Goal: Transaction & Acquisition: Book appointment/travel/reservation

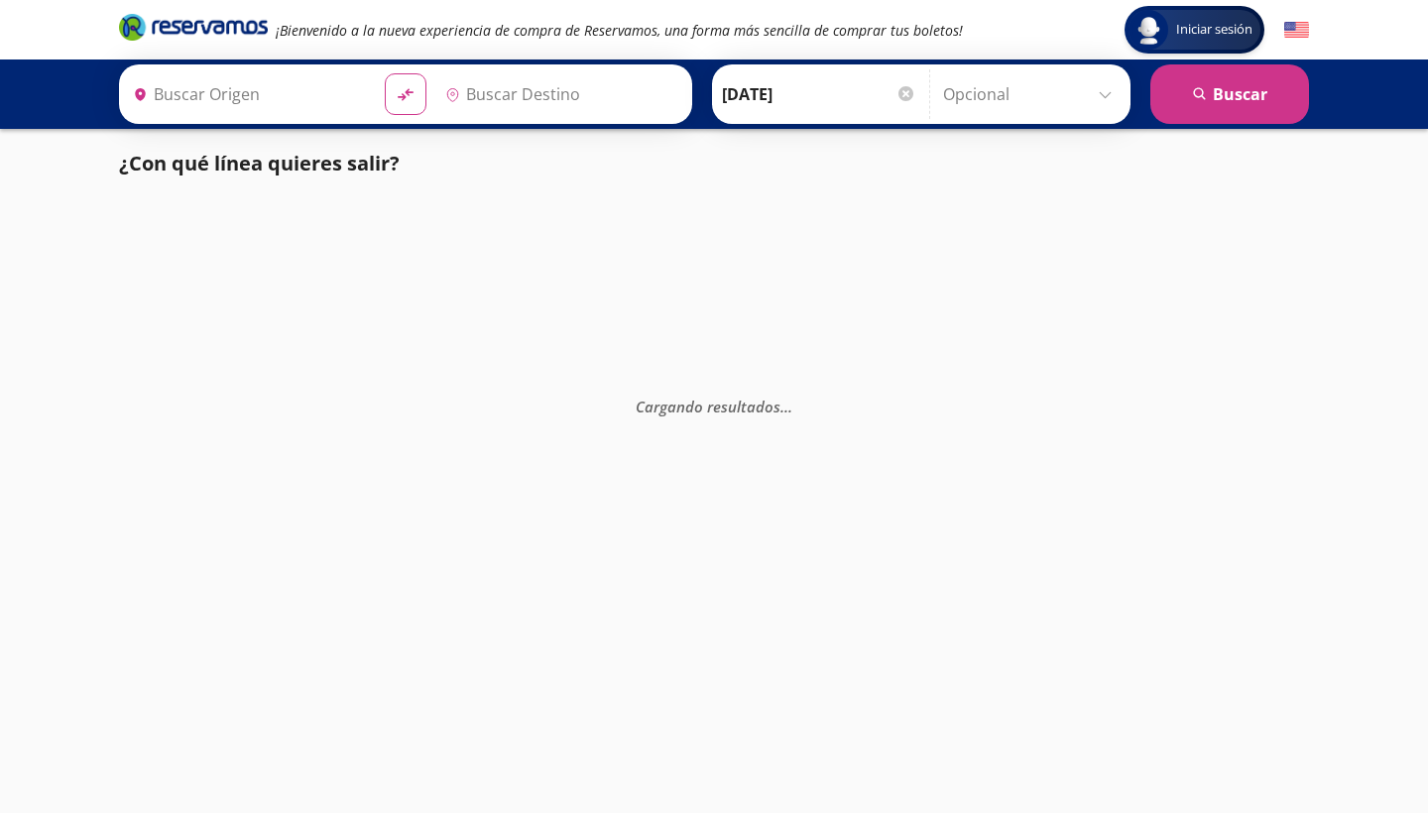
type input "[GEOGRAPHIC_DATA], [GEOGRAPHIC_DATA]"
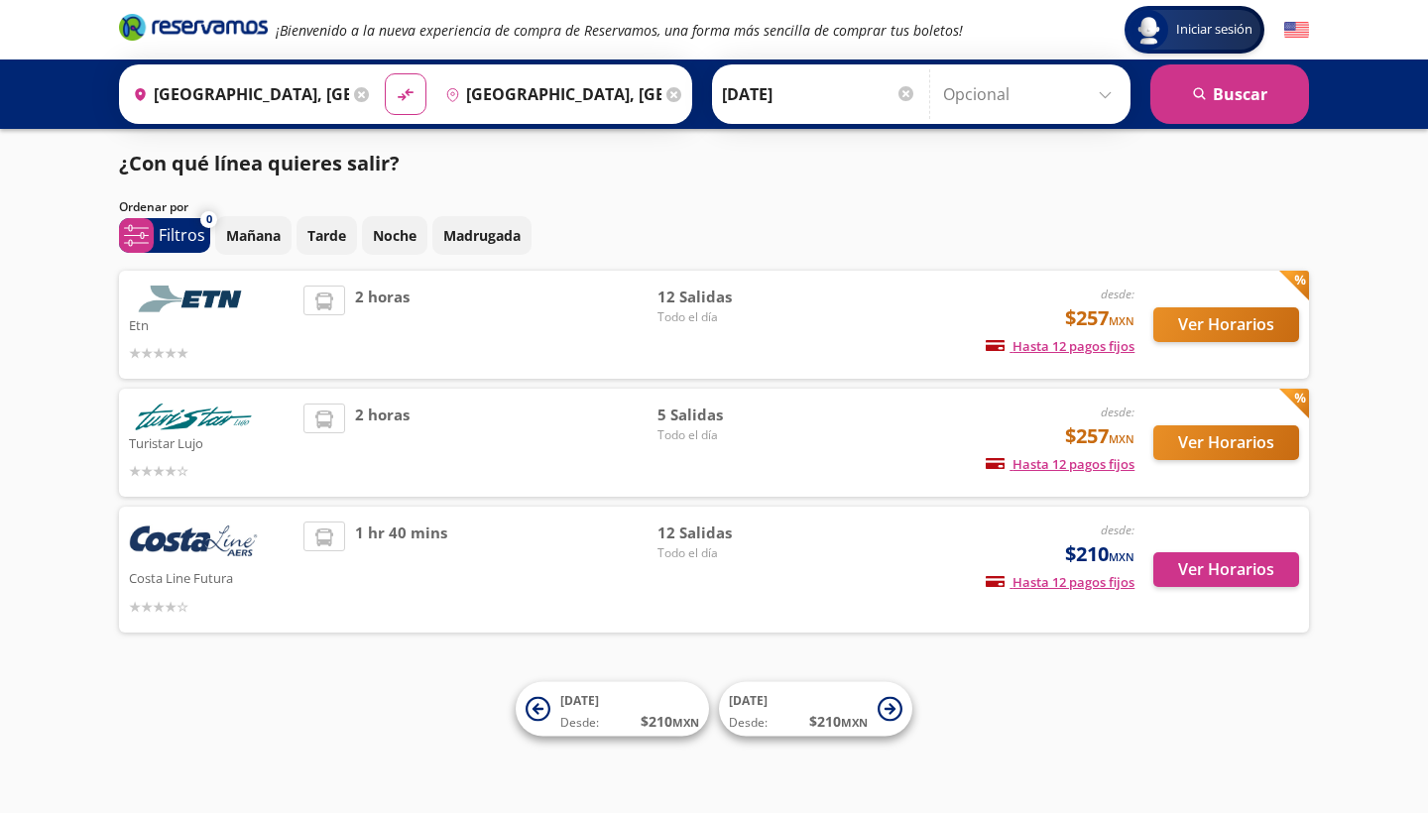
click at [1235, 434] on button "Ver Horarios" at bounding box center [1226, 442] width 146 height 35
click at [1184, 319] on button "Ver Horarios" at bounding box center [1226, 324] width 146 height 35
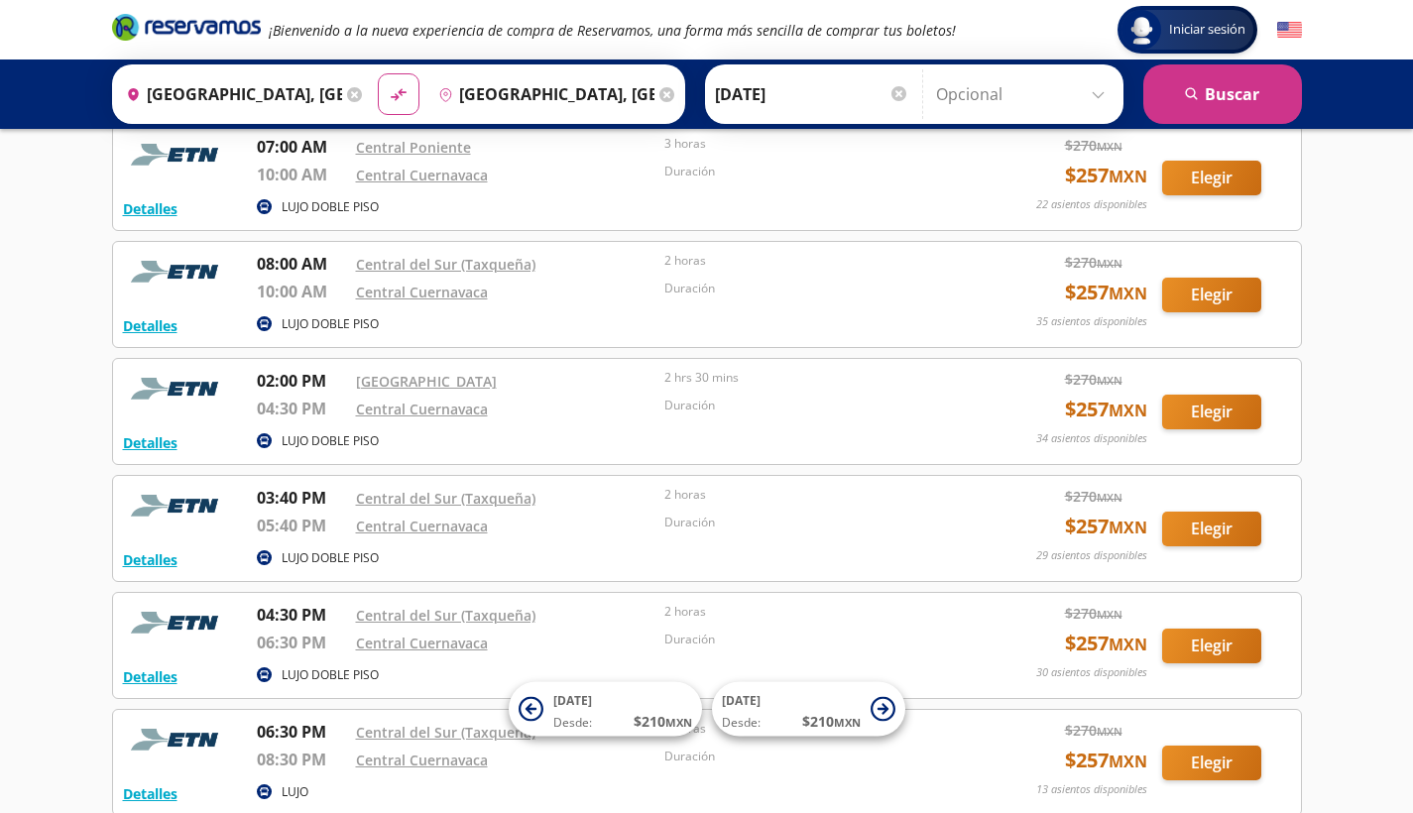
scroll to position [694, 0]
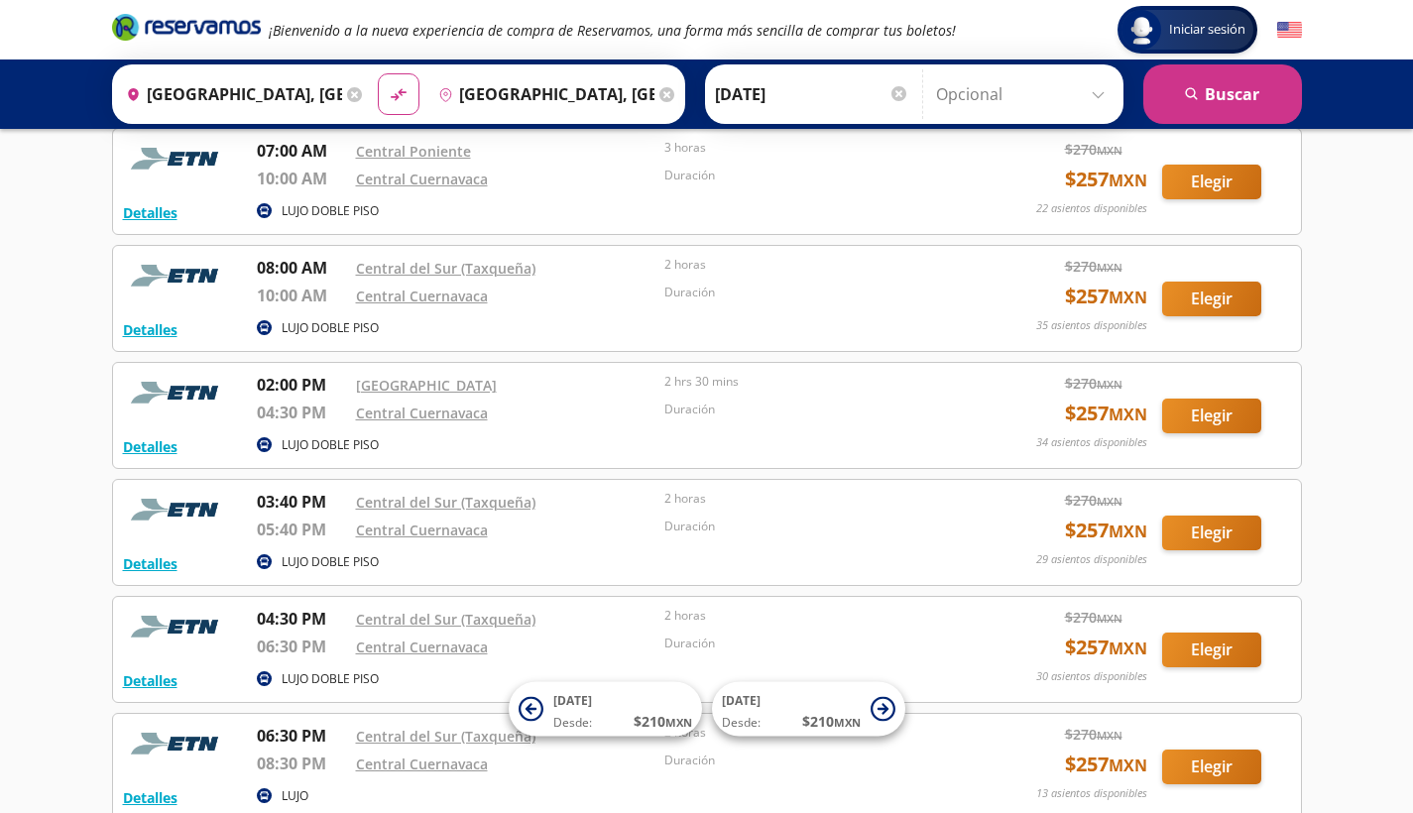
click at [1399, 545] on div "Iniciar sesión Iniciar sesión ¡Bienvenido a la nueva experiencia de compra de R…" at bounding box center [706, 215] width 1413 height 1818
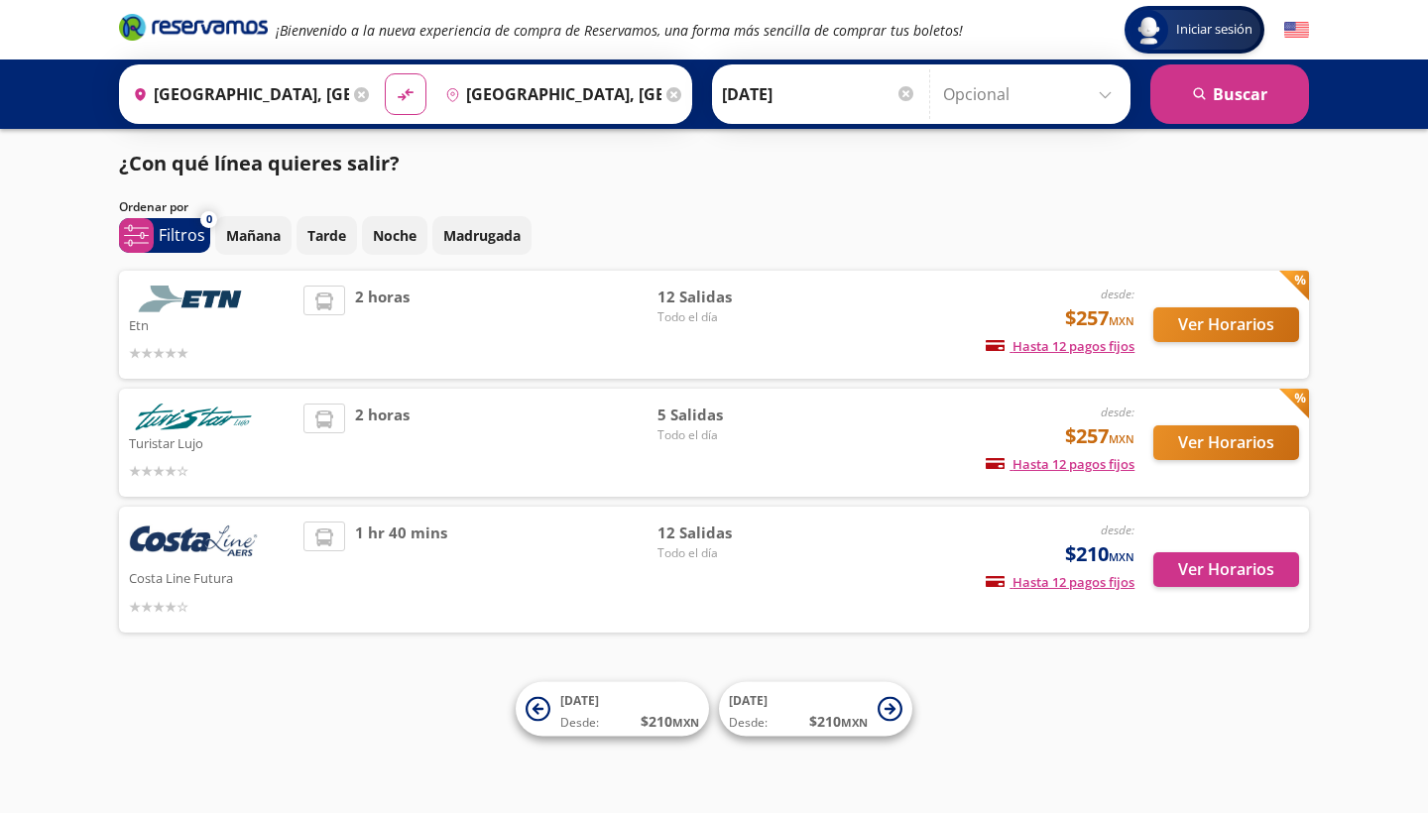
click at [1190, 440] on button "Ver Horarios" at bounding box center [1226, 442] width 146 height 35
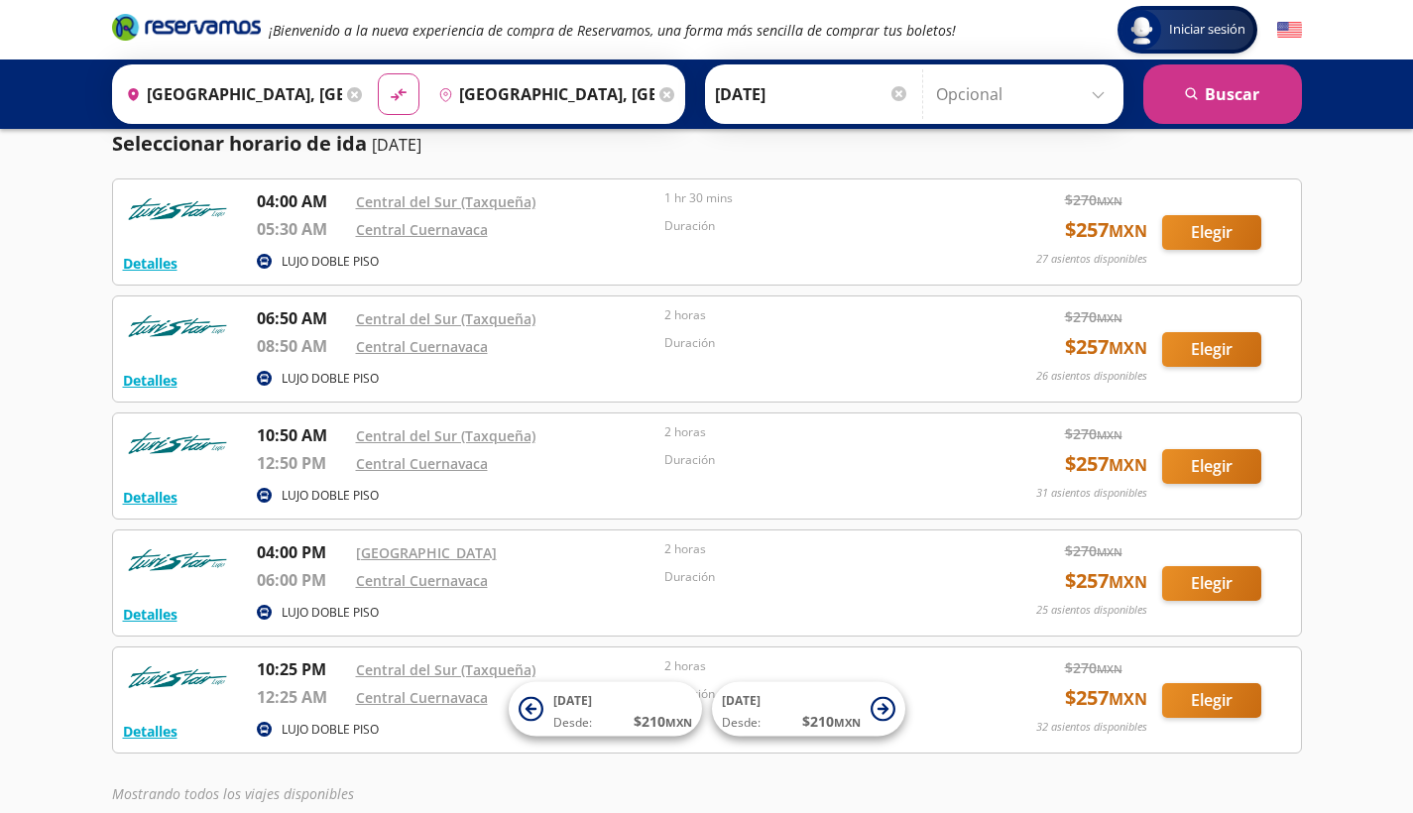
scroll to position [50, 0]
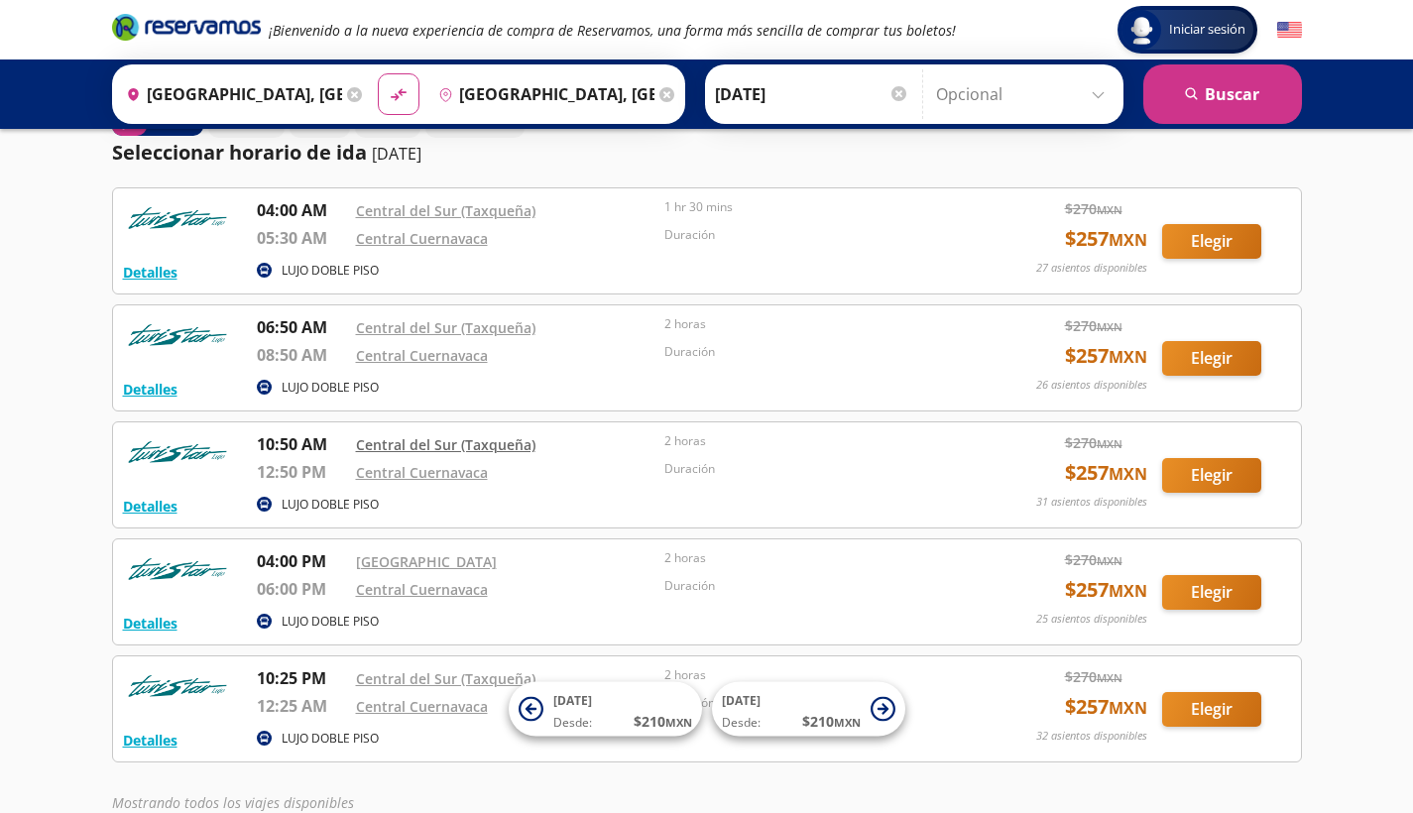
click at [480, 446] on link "Central del Sur (Taxqueña)" at bounding box center [446, 444] width 180 height 19
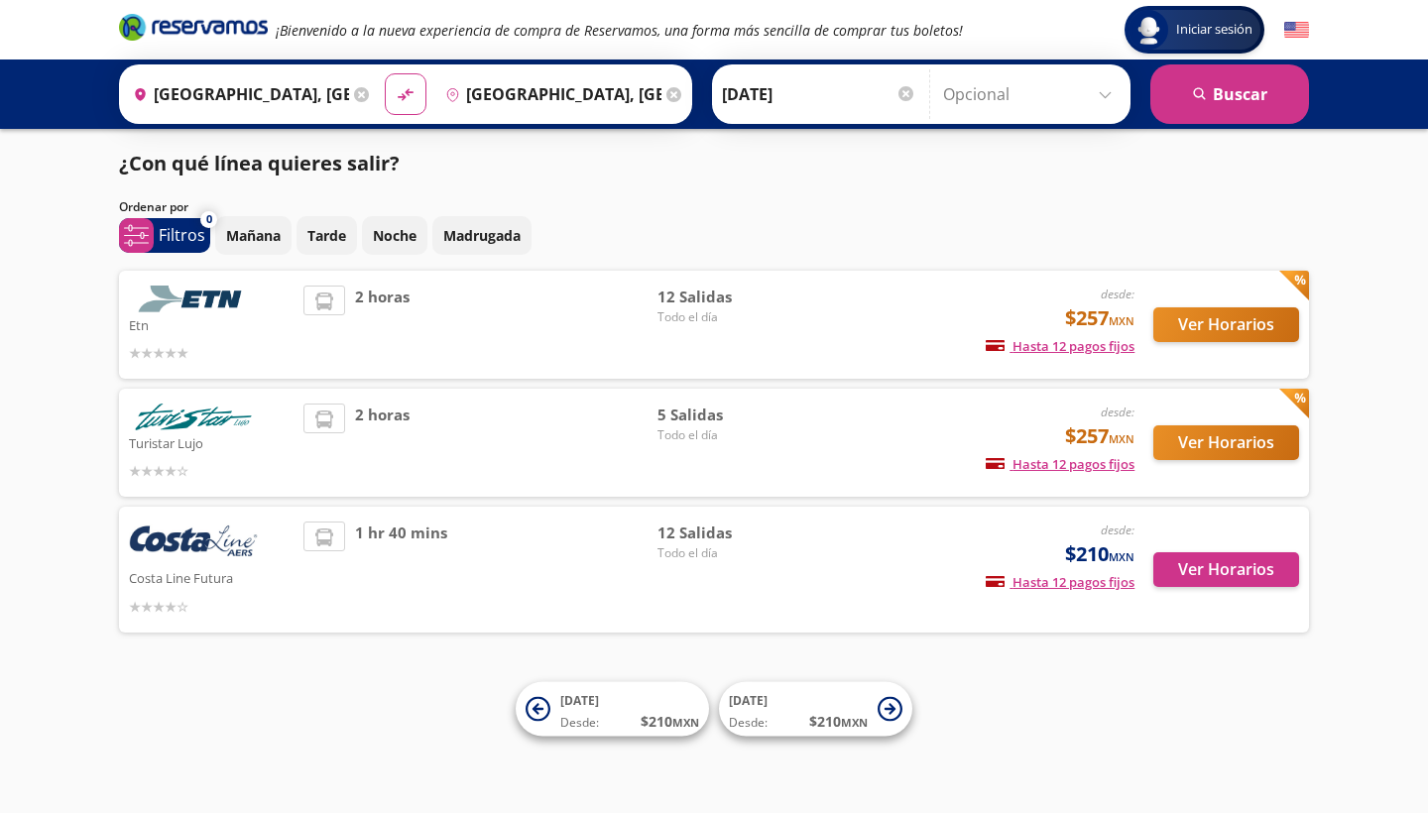
click at [1223, 325] on button "Ver Horarios" at bounding box center [1226, 324] width 146 height 35
click at [1226, 442] on button "Ver Horarios" at bounding box center [1226, 442] width 146 height 35
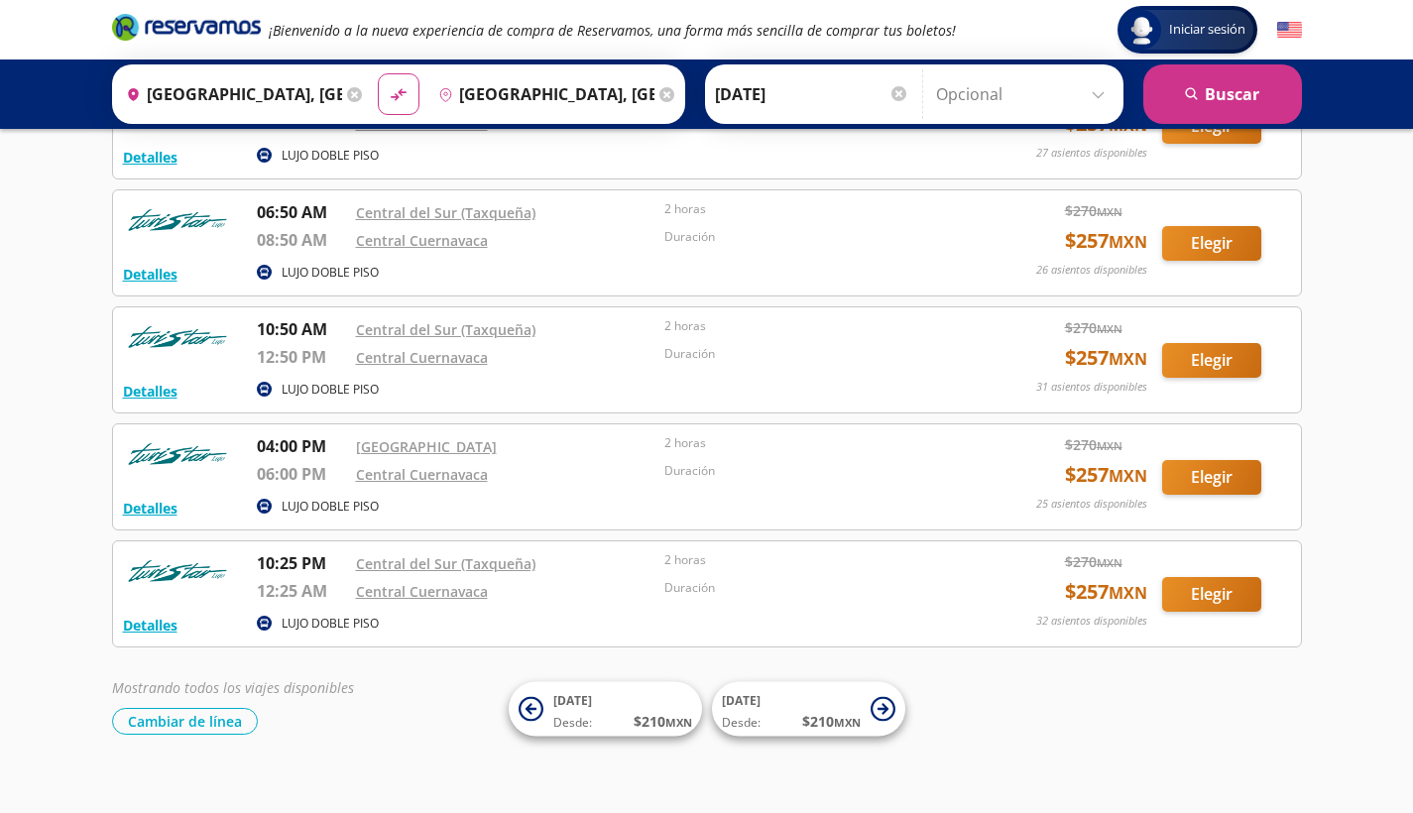
scroll to position [185, 0]
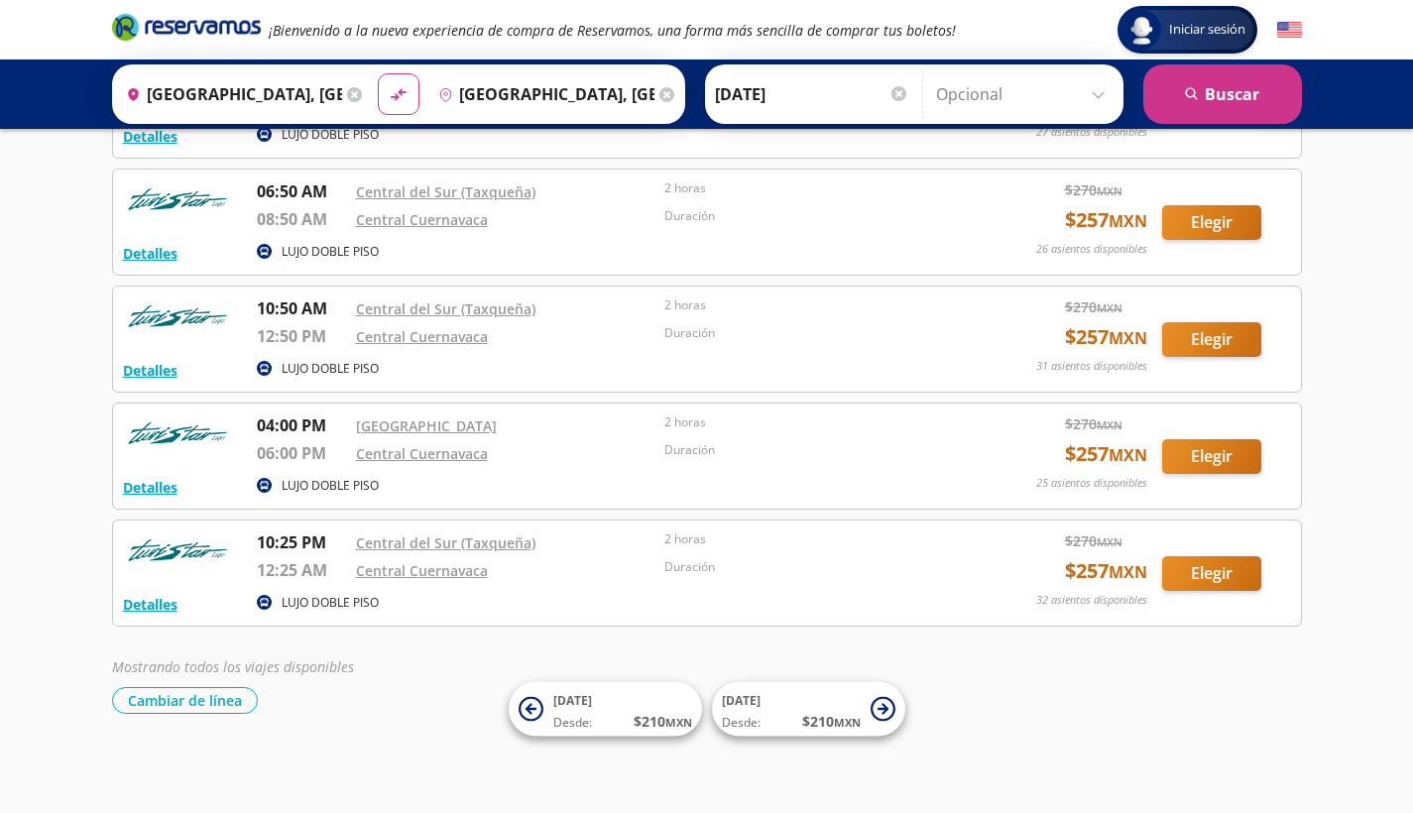
click at [1203, 339] on button "Elegir" at bounding box center [1211, 339] width 99 height 35
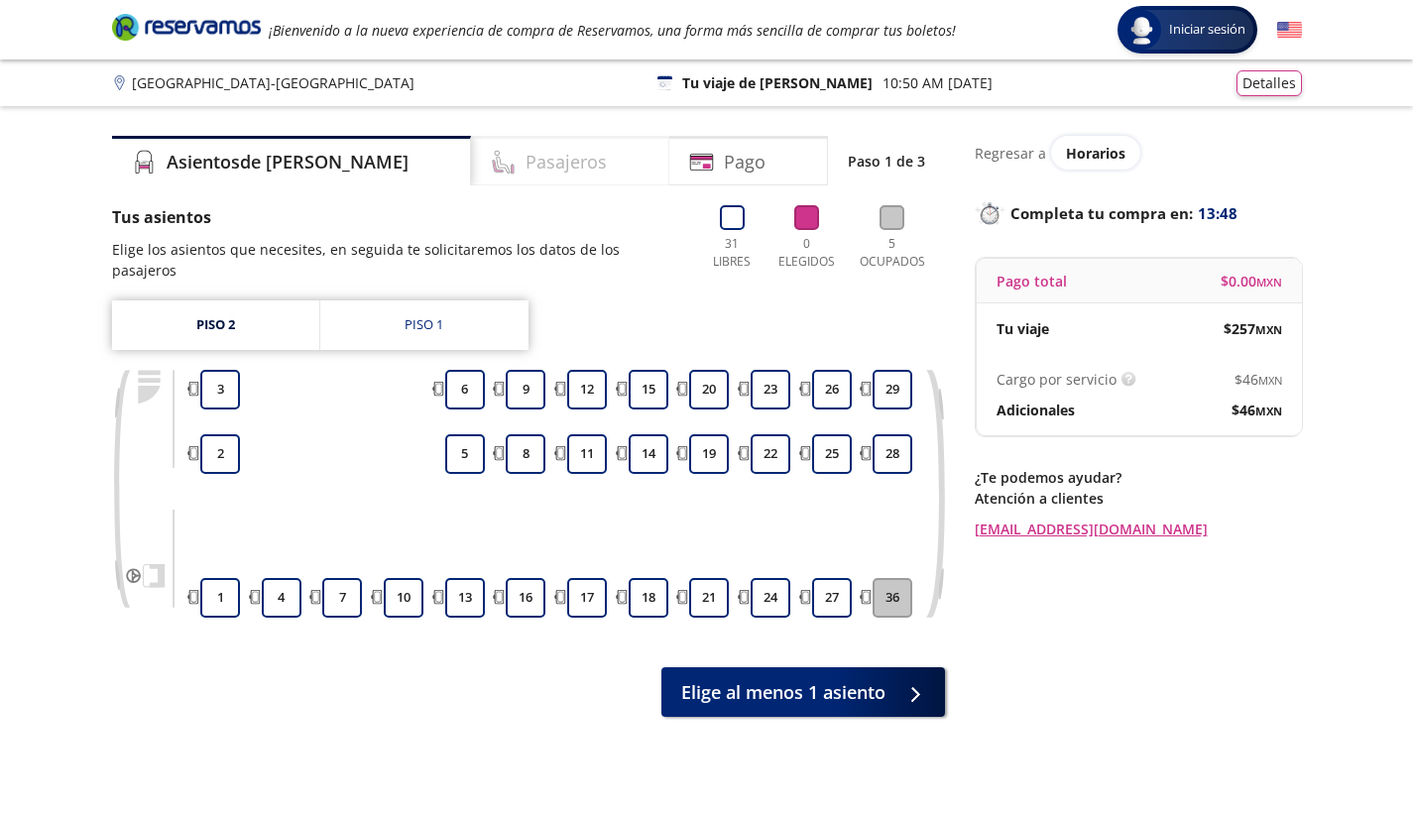
click at [526, 170] on h4 "Pasajeros" at bounding box center [566, 162] width 81 height 27
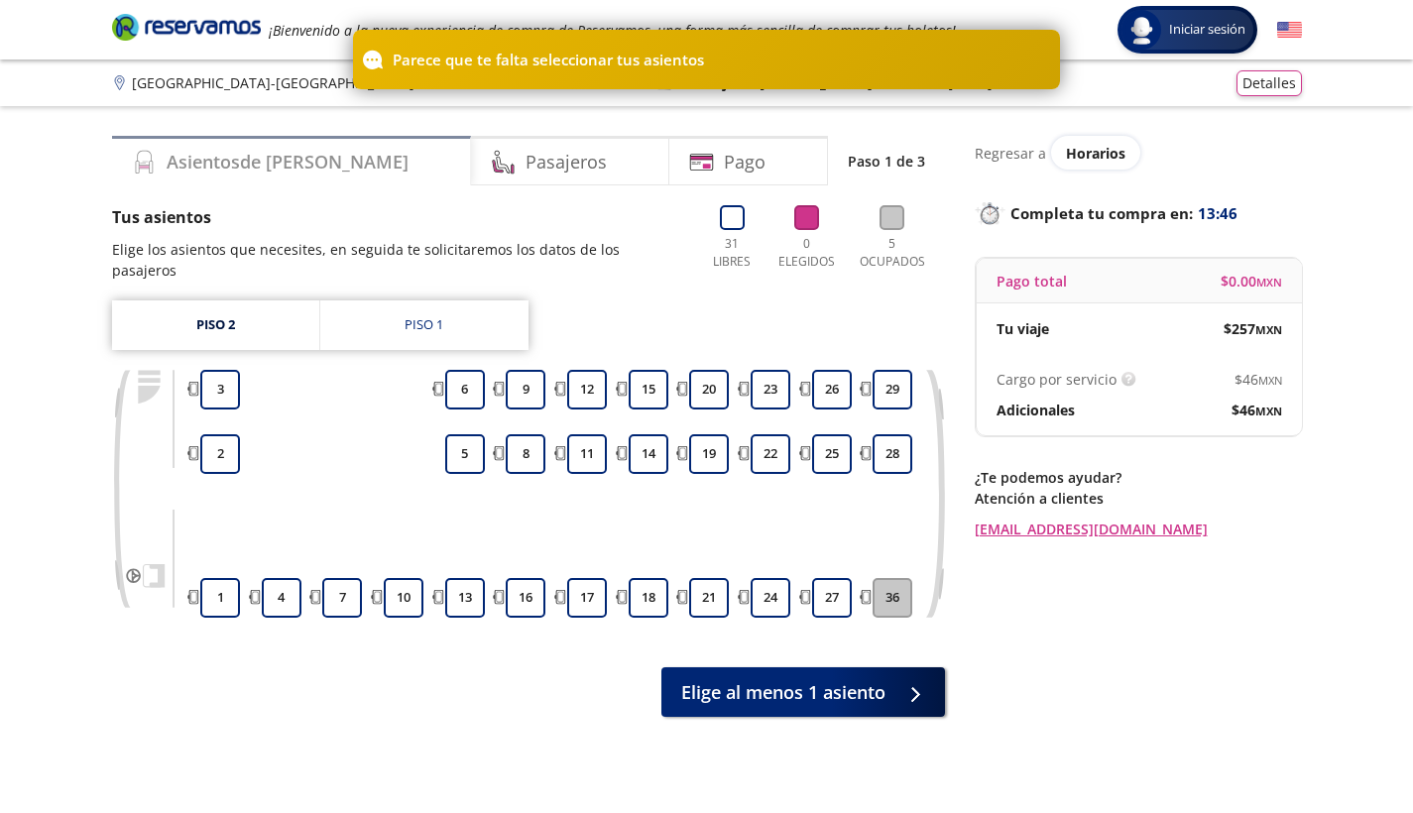
click at [323, 165] on div "Asientos de [PERSON_NAME]" at bounding box center [291, 161] width 359 height 50
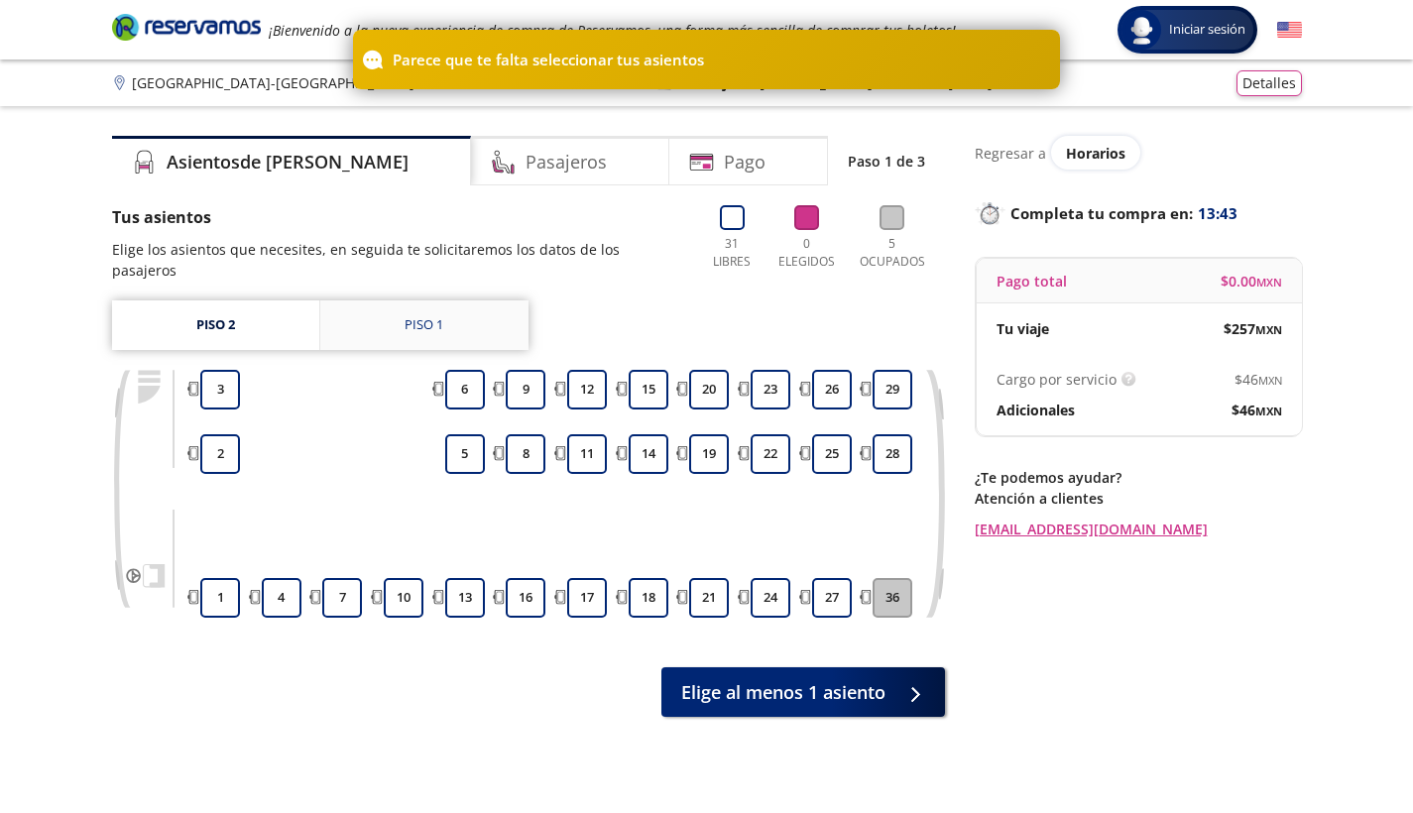
click at [448, 304] on link "Piso 1" at bounding box center [424, 326] width 208 height 50
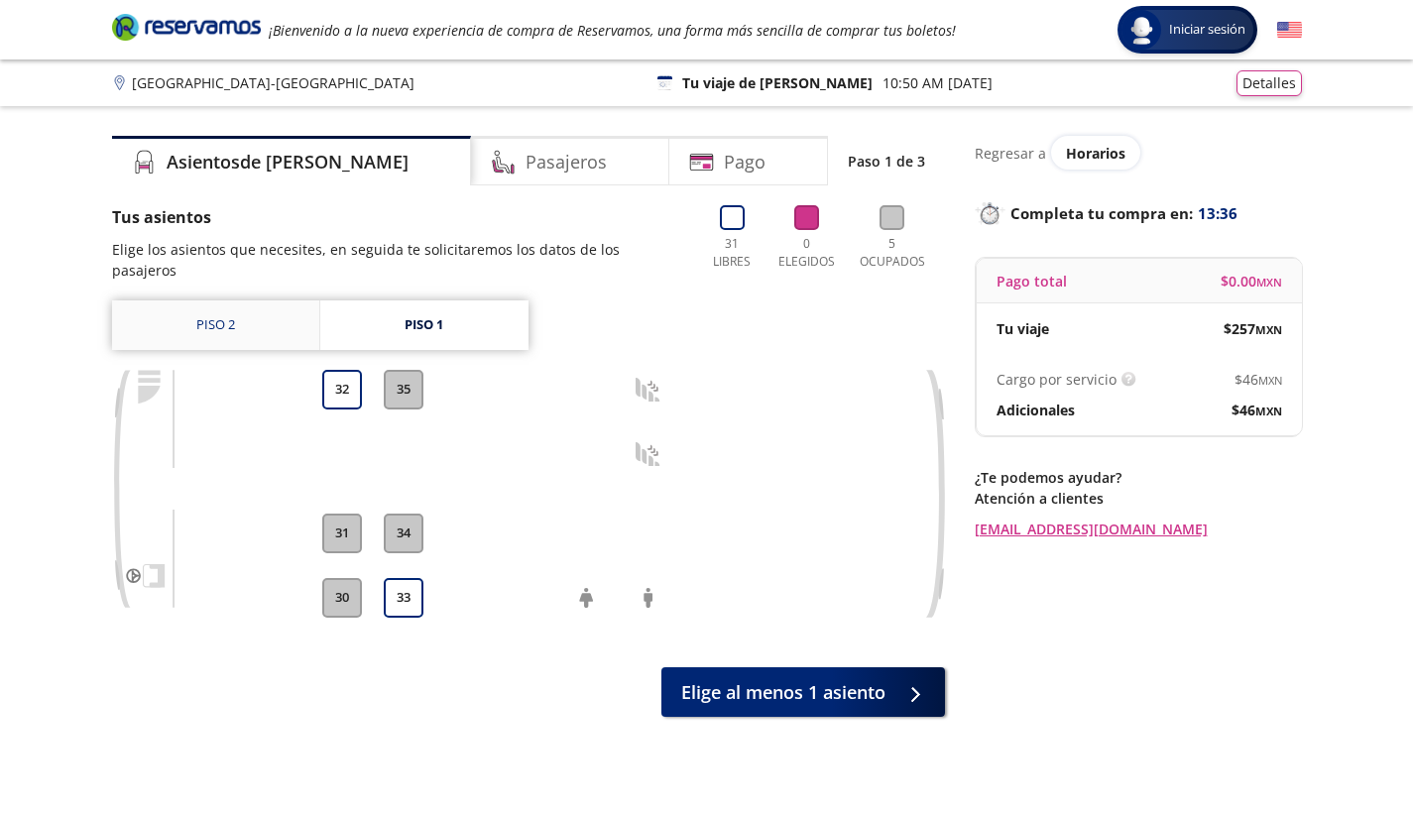
click at [264, 306] on link "Piso 2" at bounding box center [215, 326] width 207 height 50
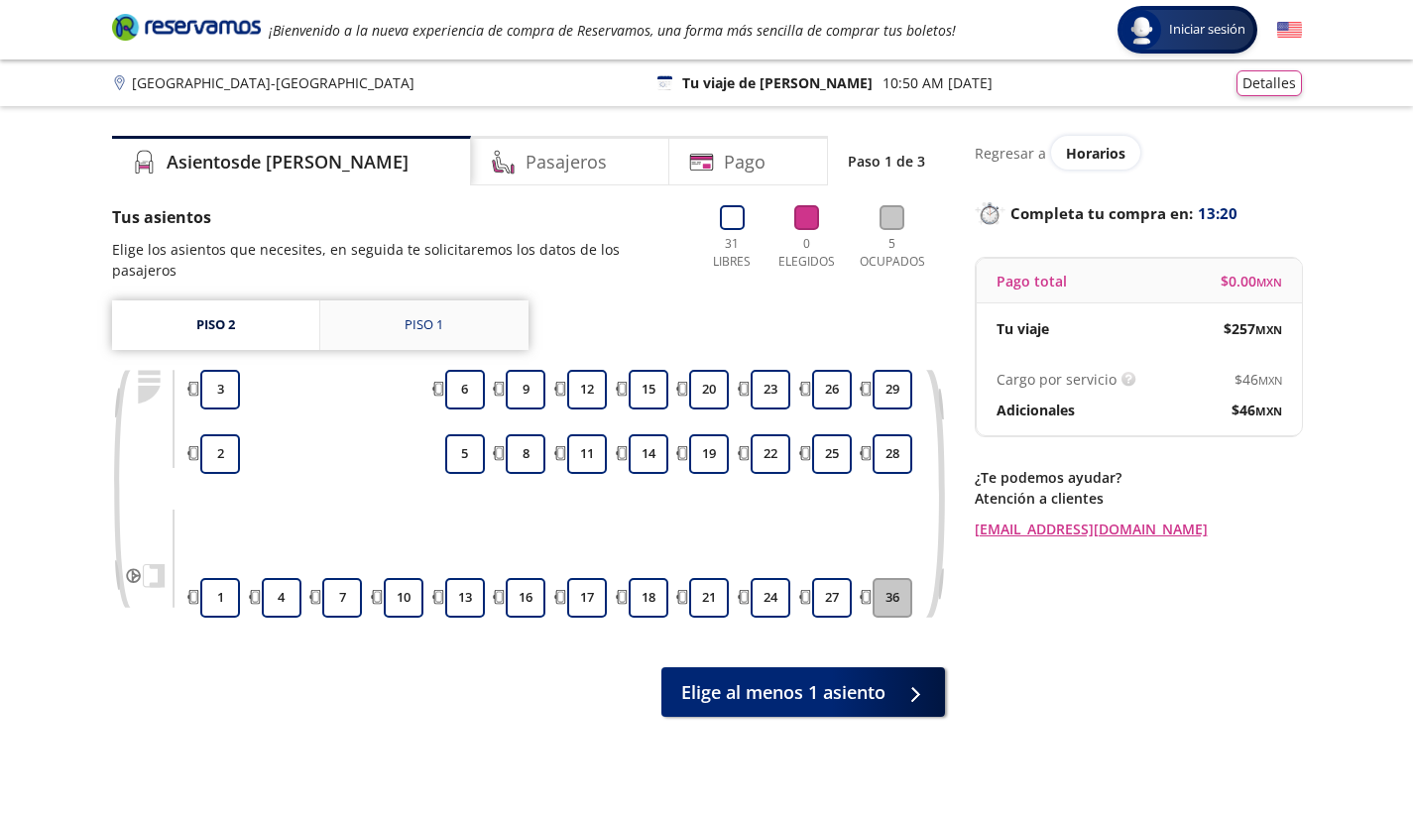
click at [467, 318] on link "Piso 1" at bounding box center [424, 326] width 208 height 50
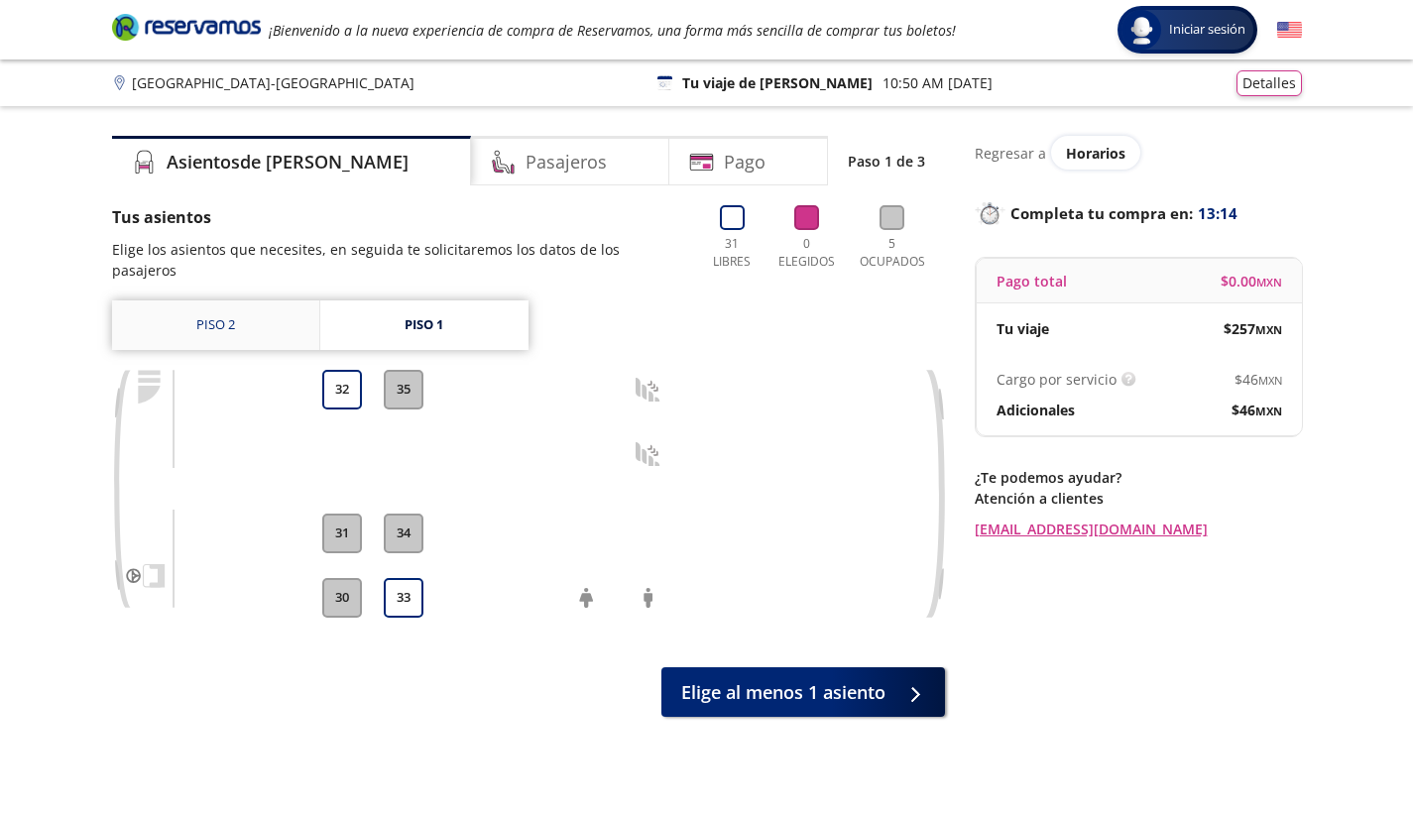
click at [220, 301] on link "Piso 2" at bounding box center [215, 326] width 207 height 50
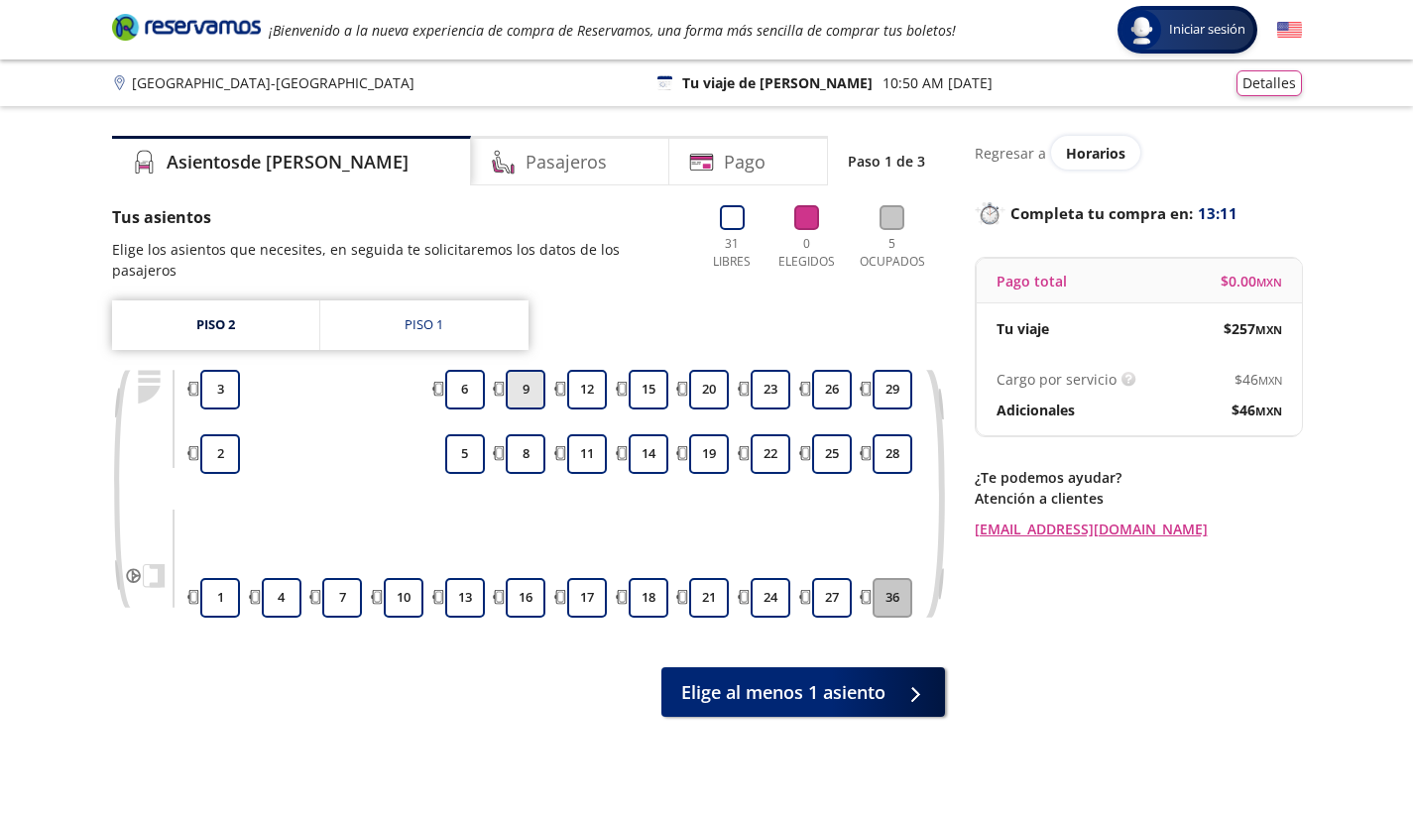
click at [537, 370] on button "9" at bounding box center [526, 390] width 40 height 40
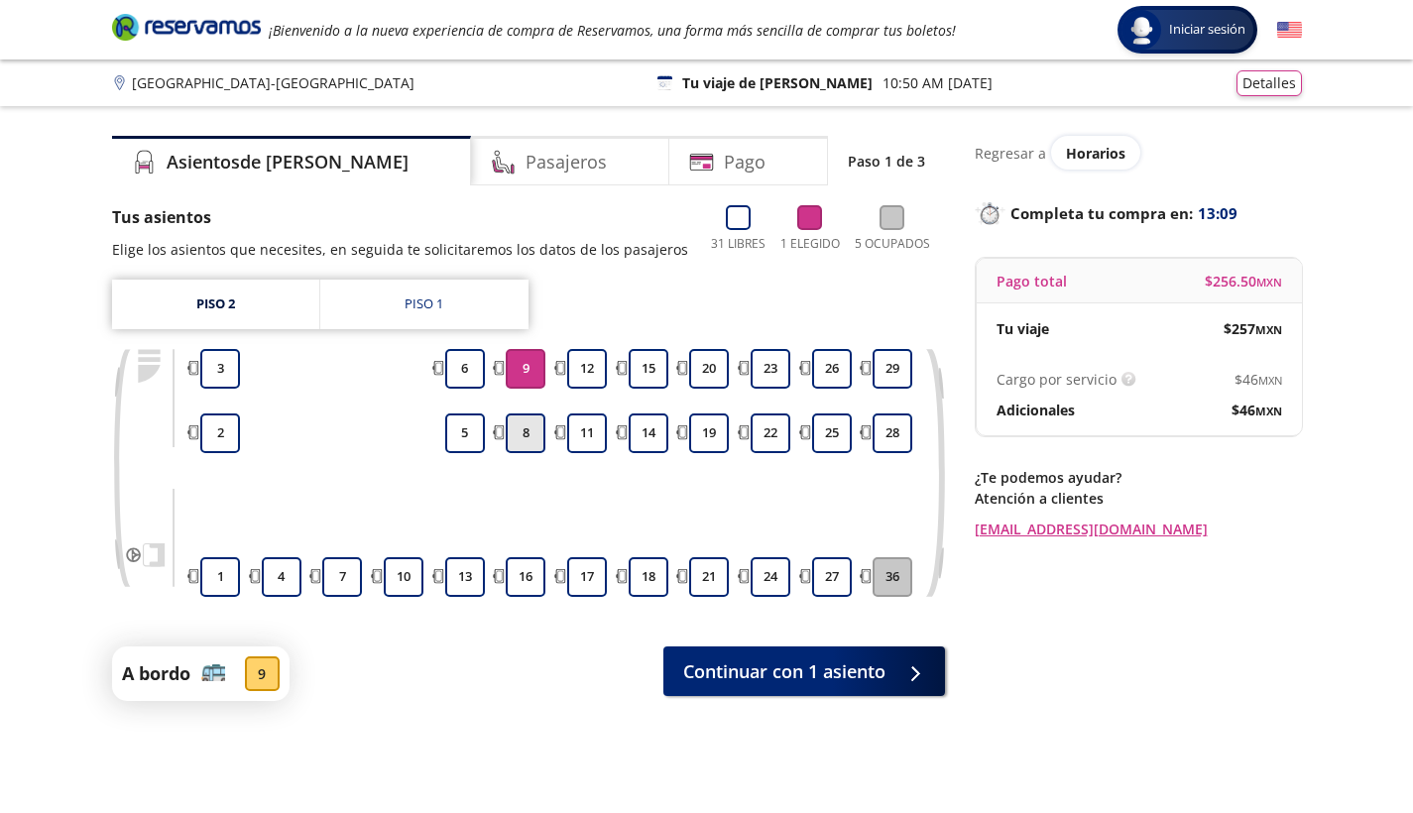
click at [527, 424] on button "8" at bounding box center [526, 434] width 40 height 40
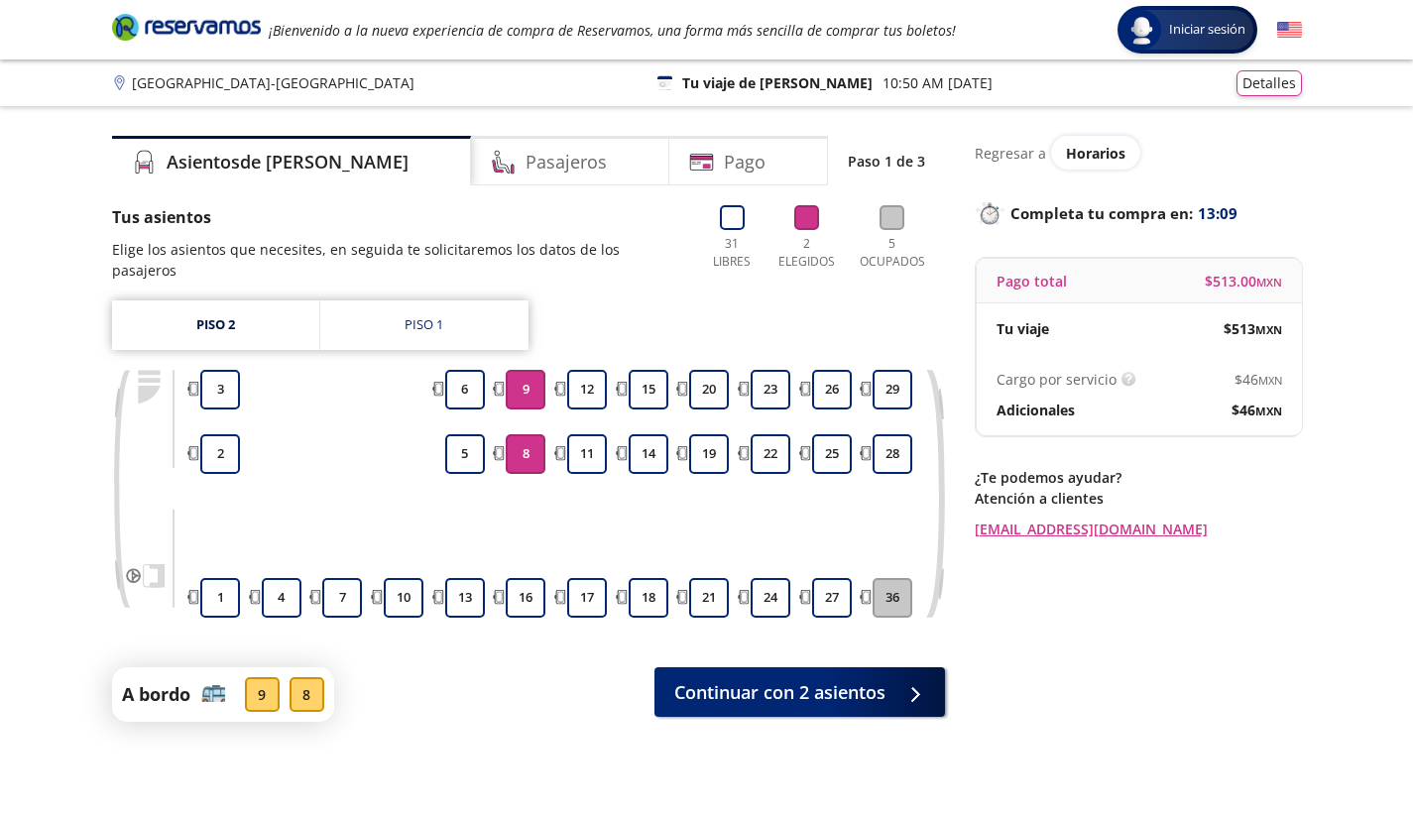
click at [526, 442] on button "8" at bounding box center [526, 454] width 40 height 40
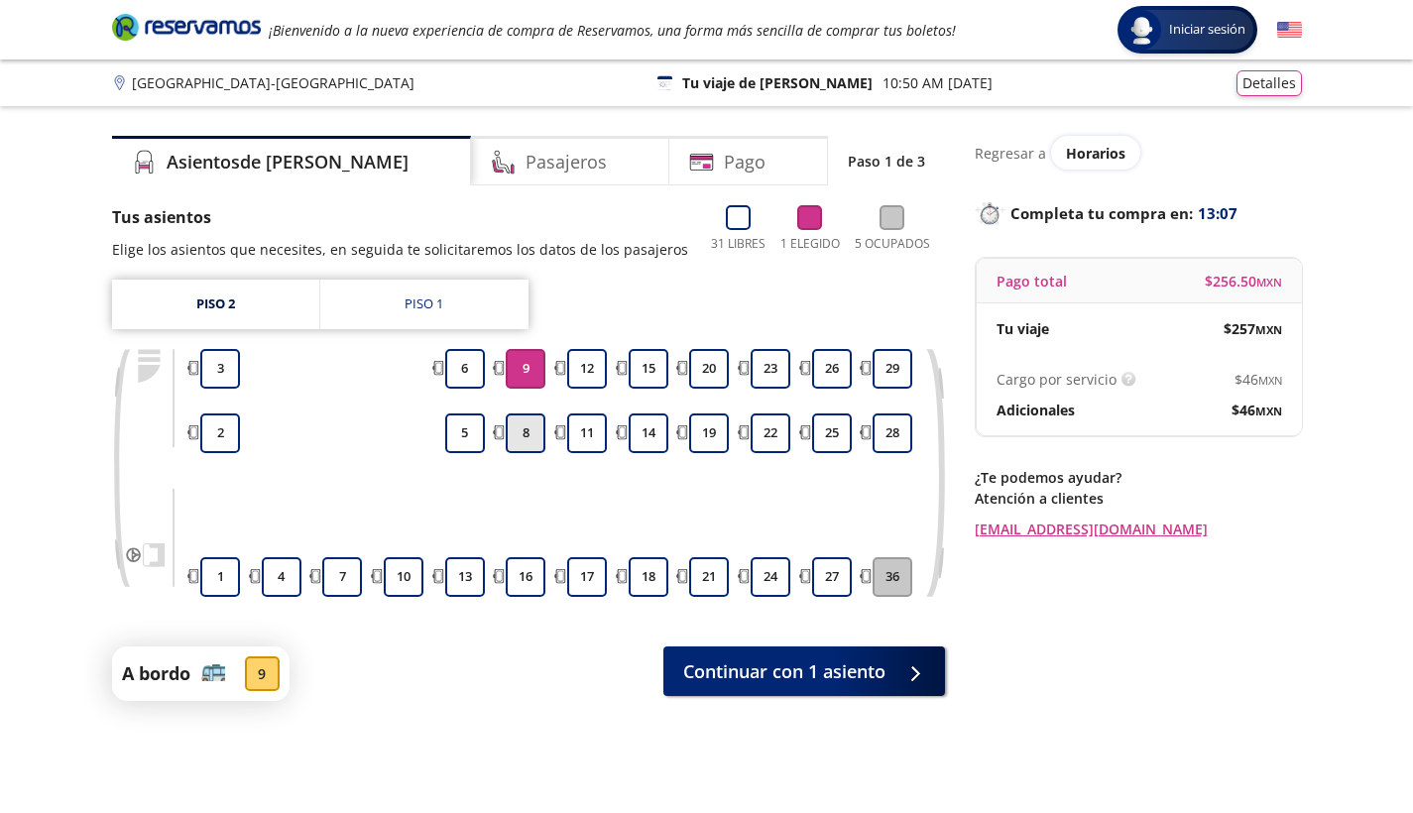
click at [526, 443] on button "8" at bounding box center [526, 434] width 40 height 40
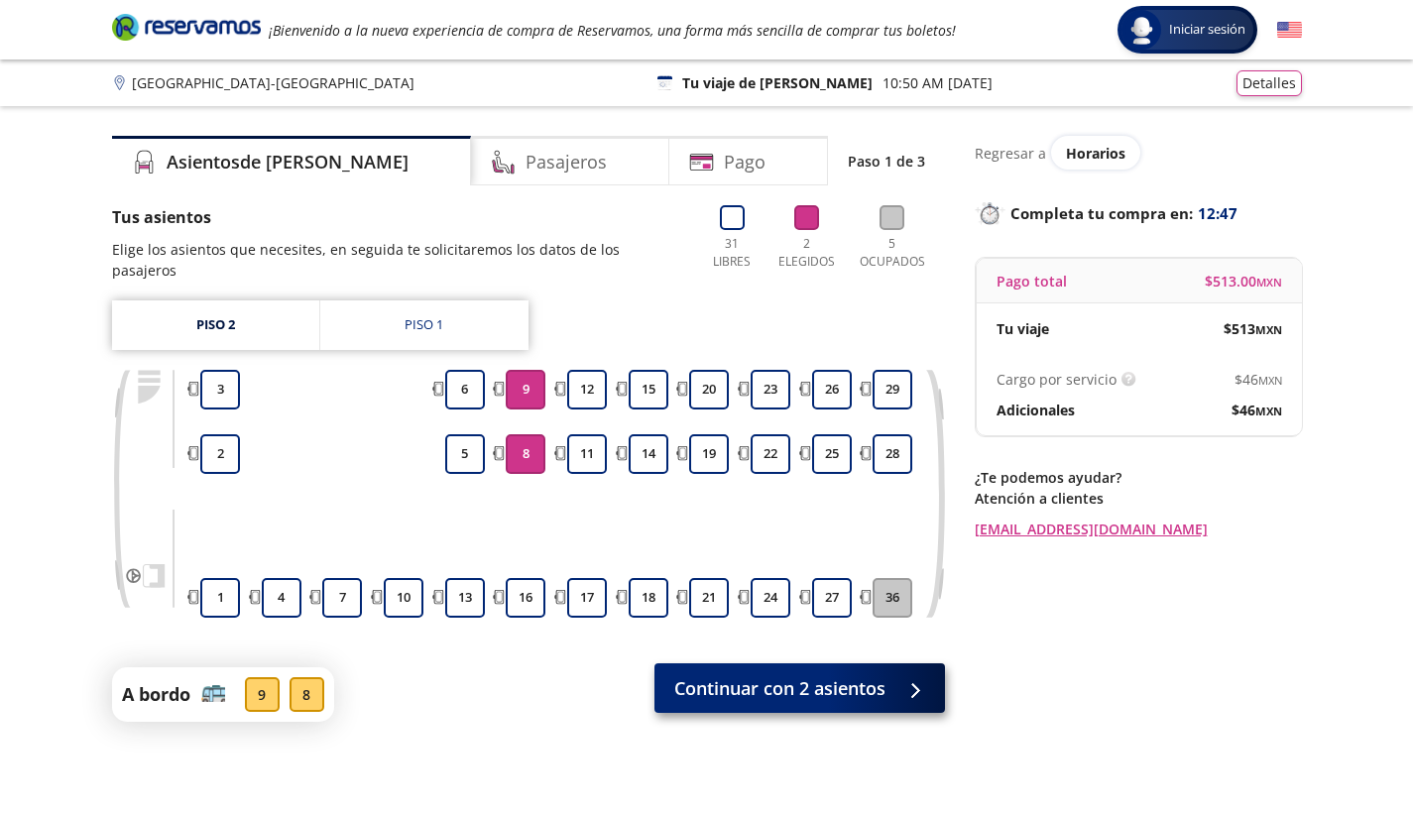
click at [758, 675] on span "Continuar con 2 asientos" at bounding box center [779, 688] width 211 height 27
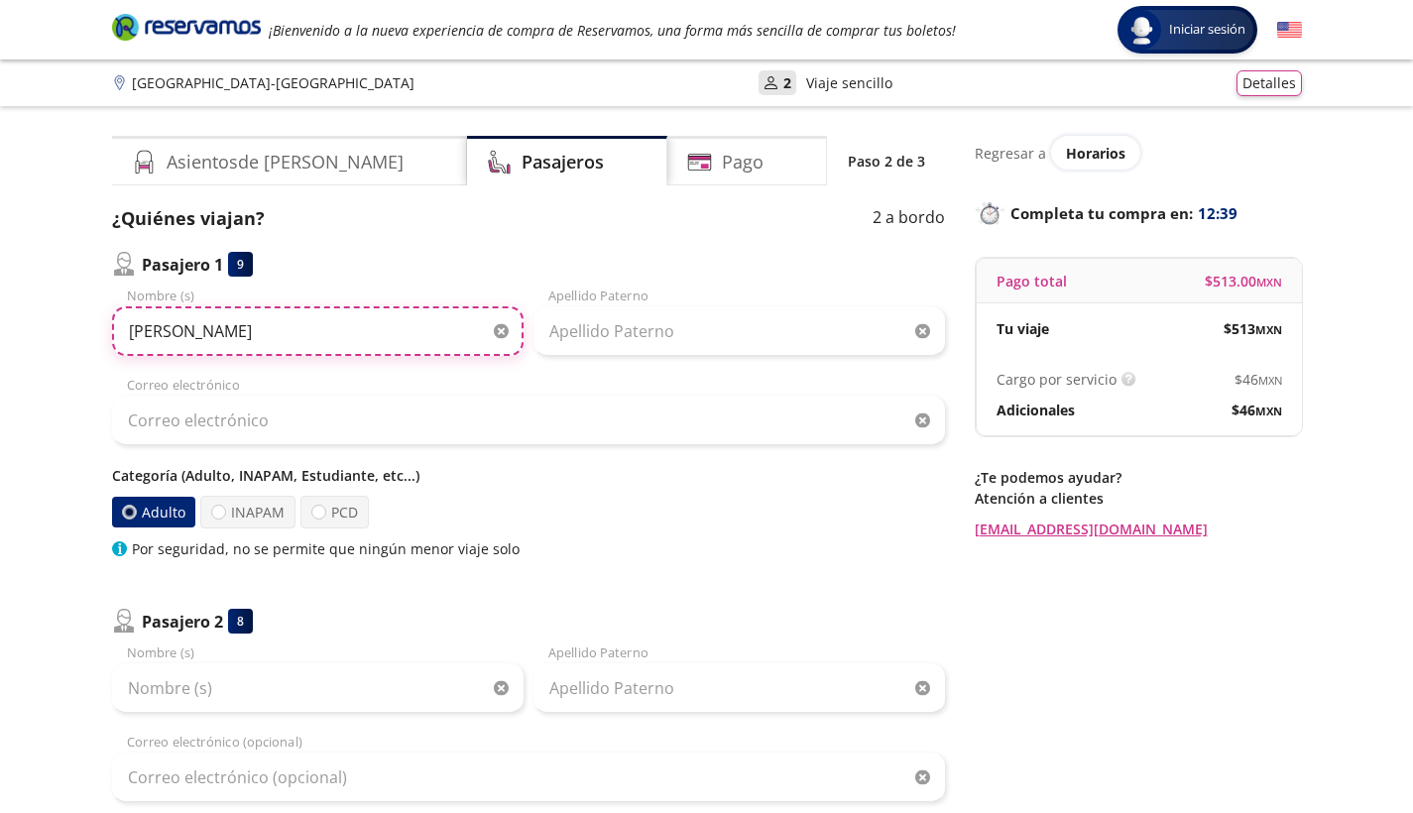
type input "[PERSON_NAME]"
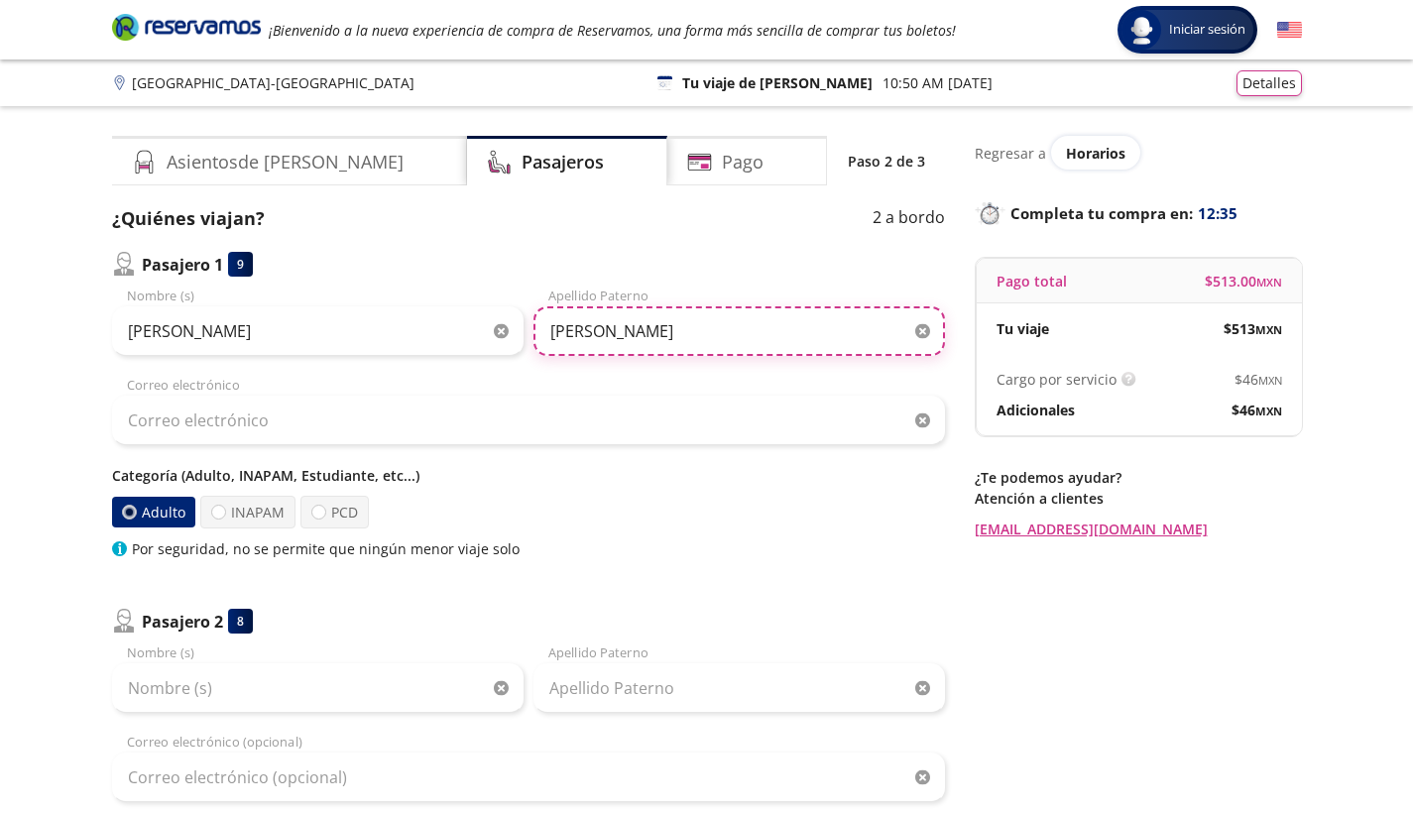
type input "[PERSON_NAME]"
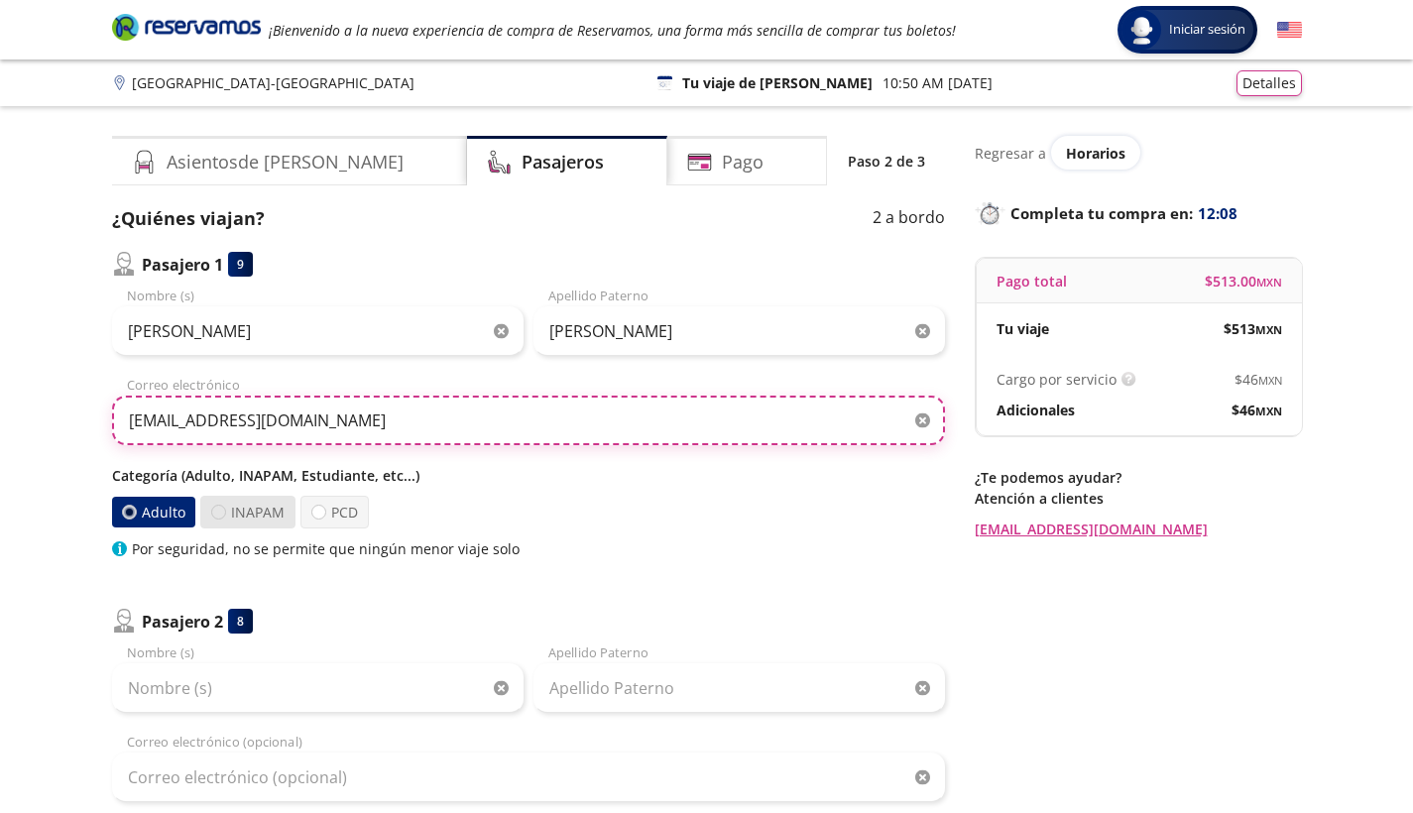
type input "[EMAIL_ADDRESS][DOMAIN_NAME]"
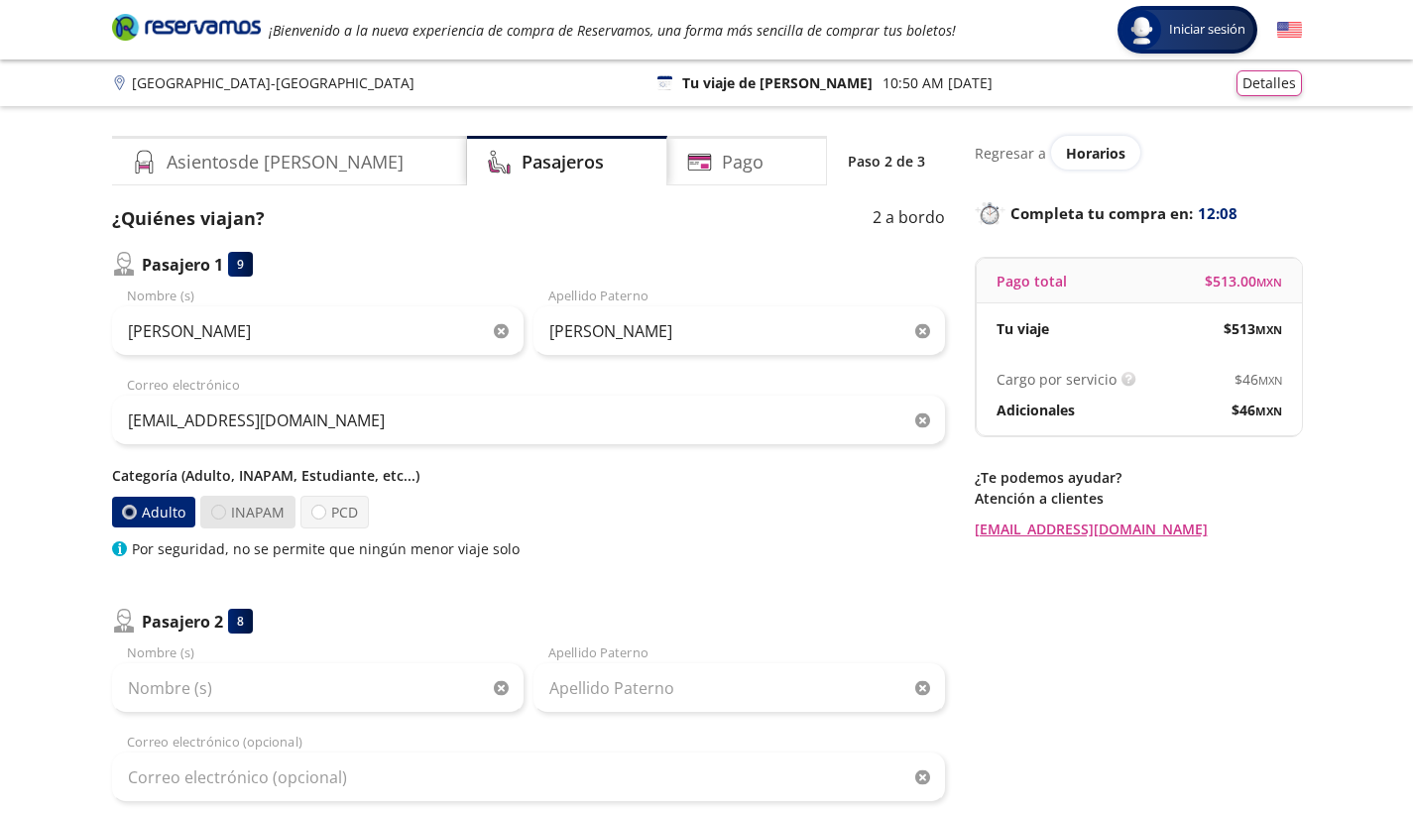
click at [220, 507] on div at bounding box center [218, 512] width 15 height 15
click at [220, 507] on input "INAPAM" at bounding box center [218, 512] width 13 height 13
radio input "true"
radio input "false"
click at [321, 509] on div at bounding box center [318, 512] width 15 height 15
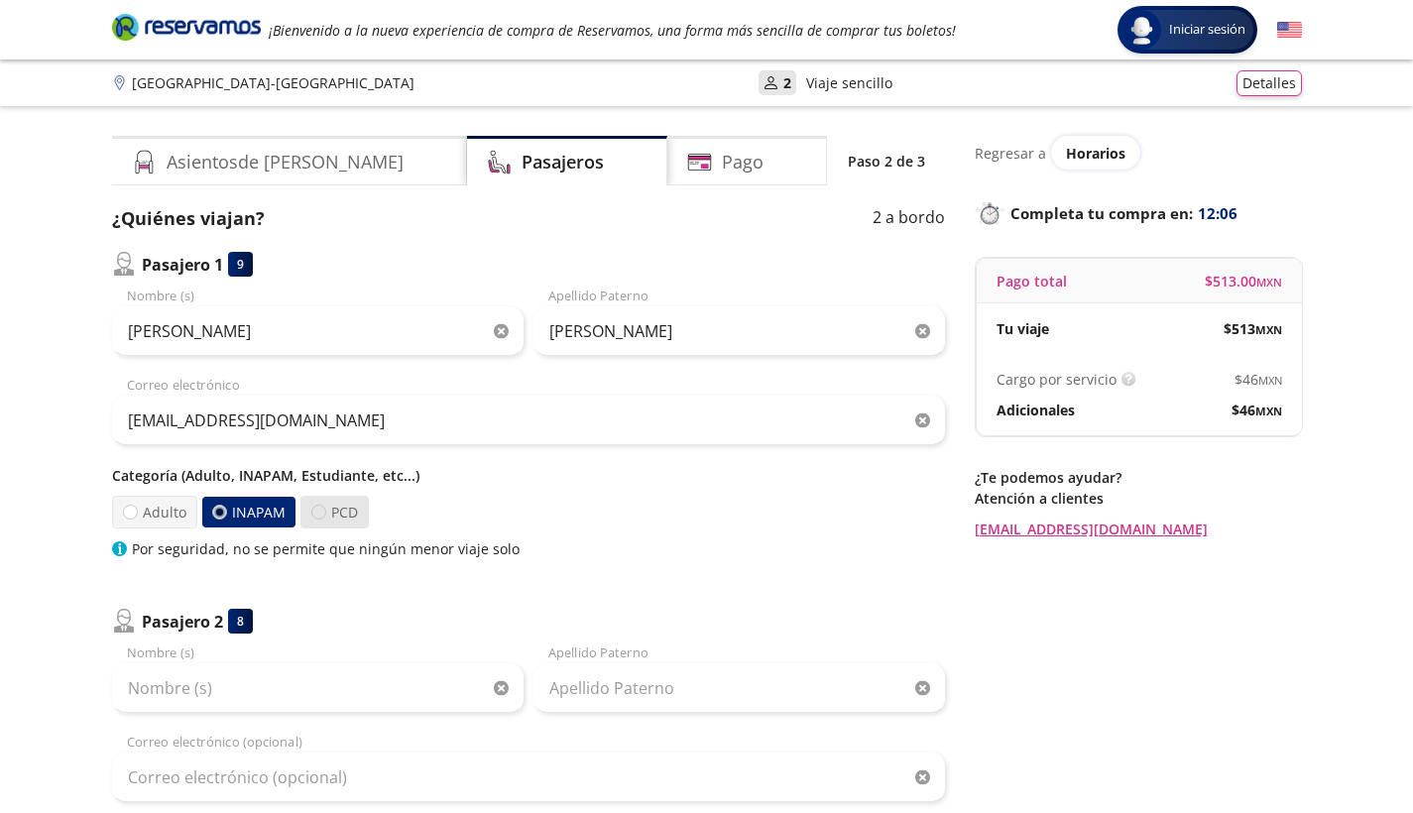
click at [321, 509] on input "PCD" at bounding box center [318, 512] width 13 height 13
radio input "true"
radio input "false"
click at [130, 504] on label "Adulto" at bounding box center [153, 512] width 85 height 33
click at [130, 506] on input "Adulto" at bounding box center [129, 512] width 13 height 13
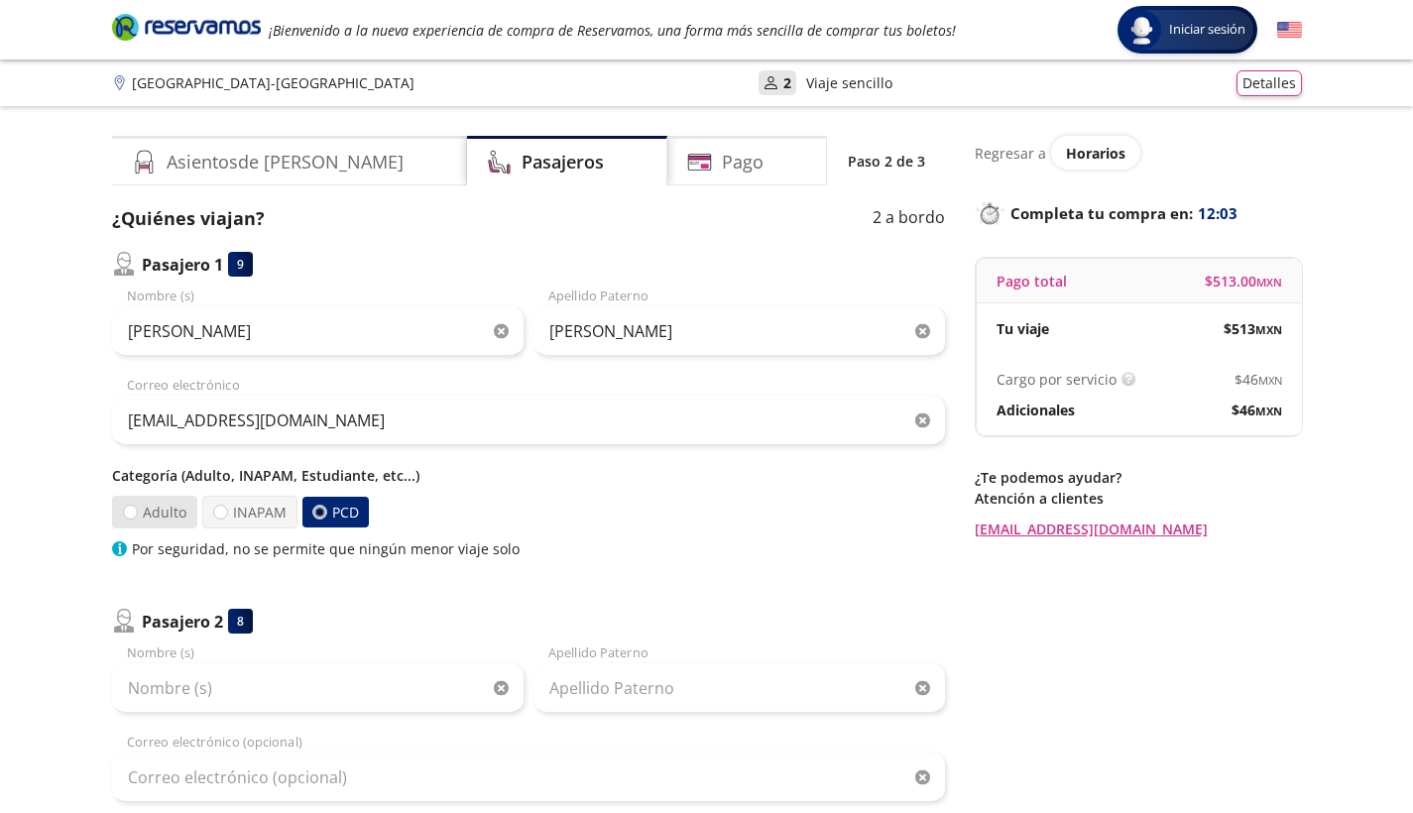
radio input "true"
radio input "false"
click at [220, 507] on div at bounding box center [217, 512] width 15 height 15
click at [220, 507] on input "INAPAM" at bounding box center [217, 512] width 13 height 13
radio input "true"
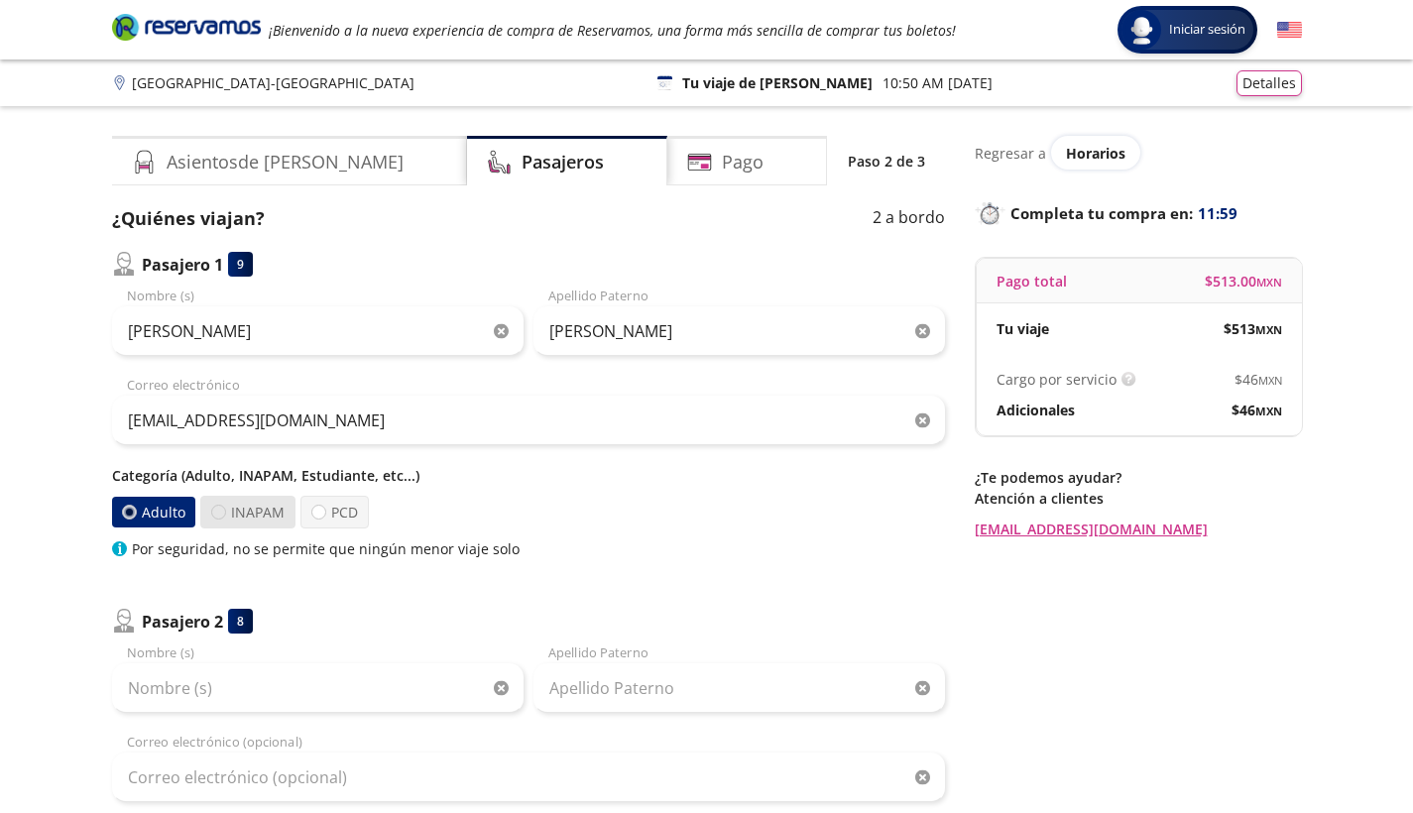
radio input "false"
click at [316, 520] on label "PCD" at bounding box center [334, 512] width 68 height 33
click at [316, 519] on input "PCD" at bounding box center [317, 512] width 13 height 13
radio input "true"
radio input "false"
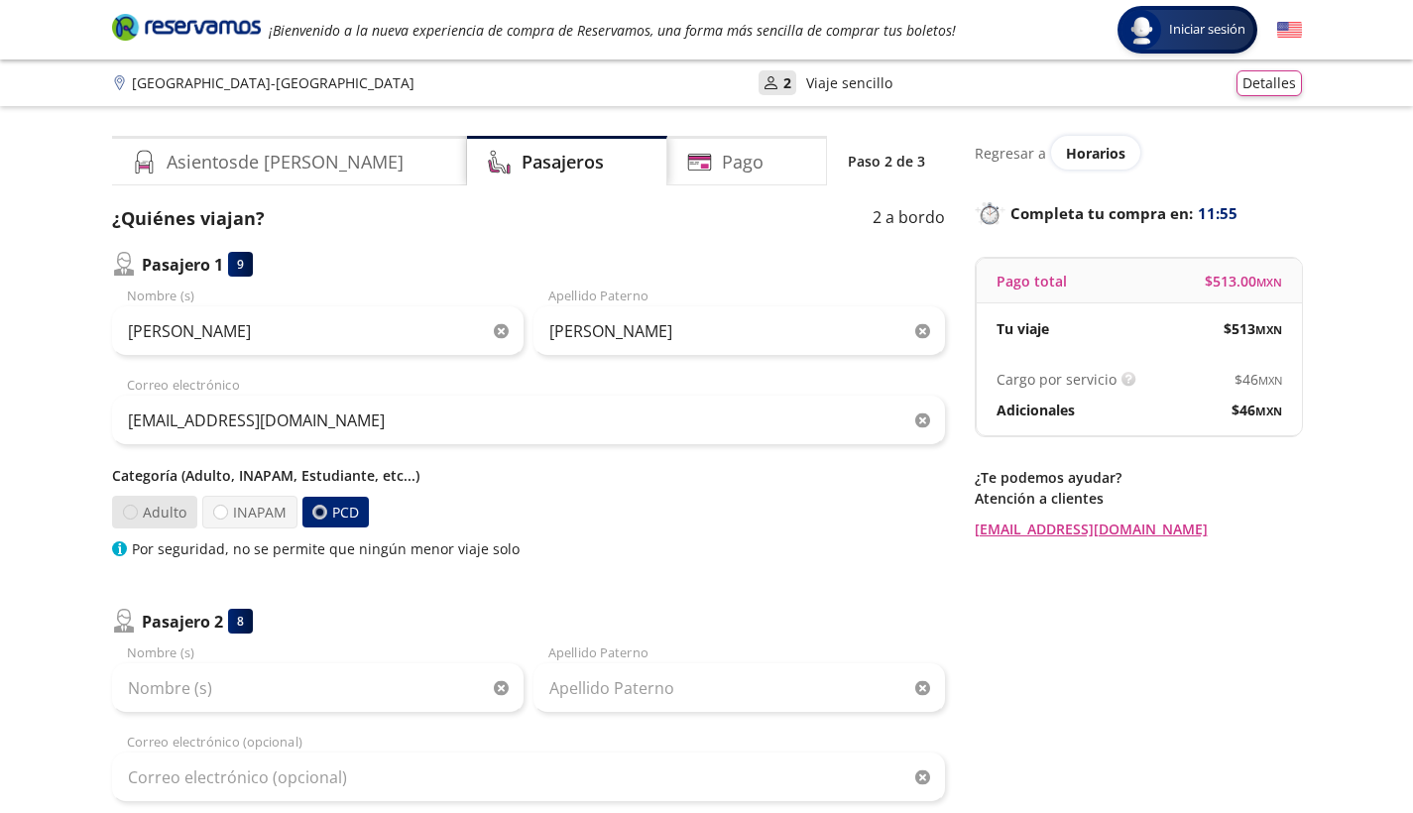
click at [132, 511] on div at bounding box center [129, 512] width 15 height 15
click at [132, 511] on input "Adulto" at bounding box center [129, 512] width 13 height 13
radio input "true"
radio input "false"
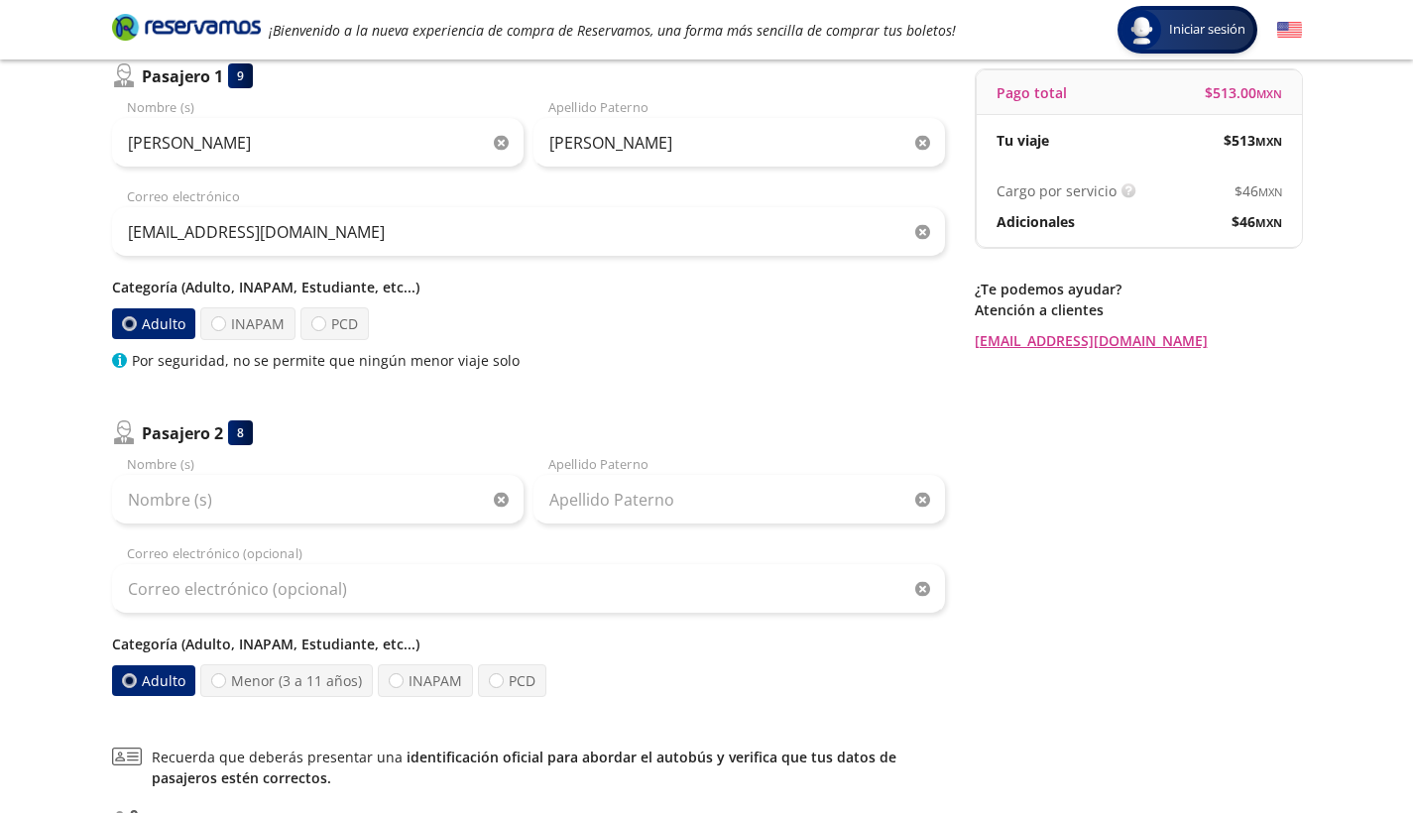
scroll to position [194, 0]
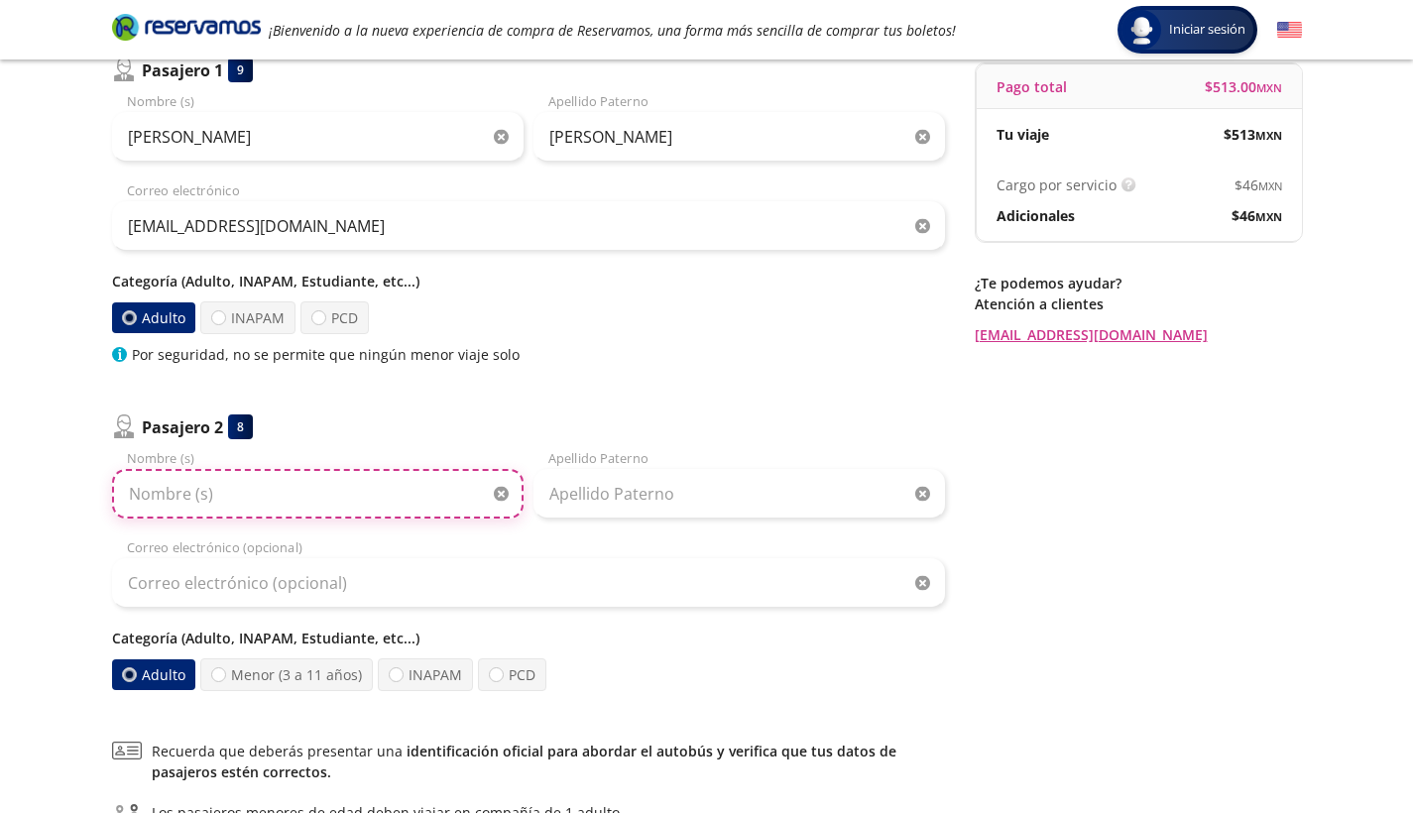
click at [173, 493] on input "Nombre (s)" at bounding box center [318, 494] width 412 height 50
type input "[PERSON_NAME]"
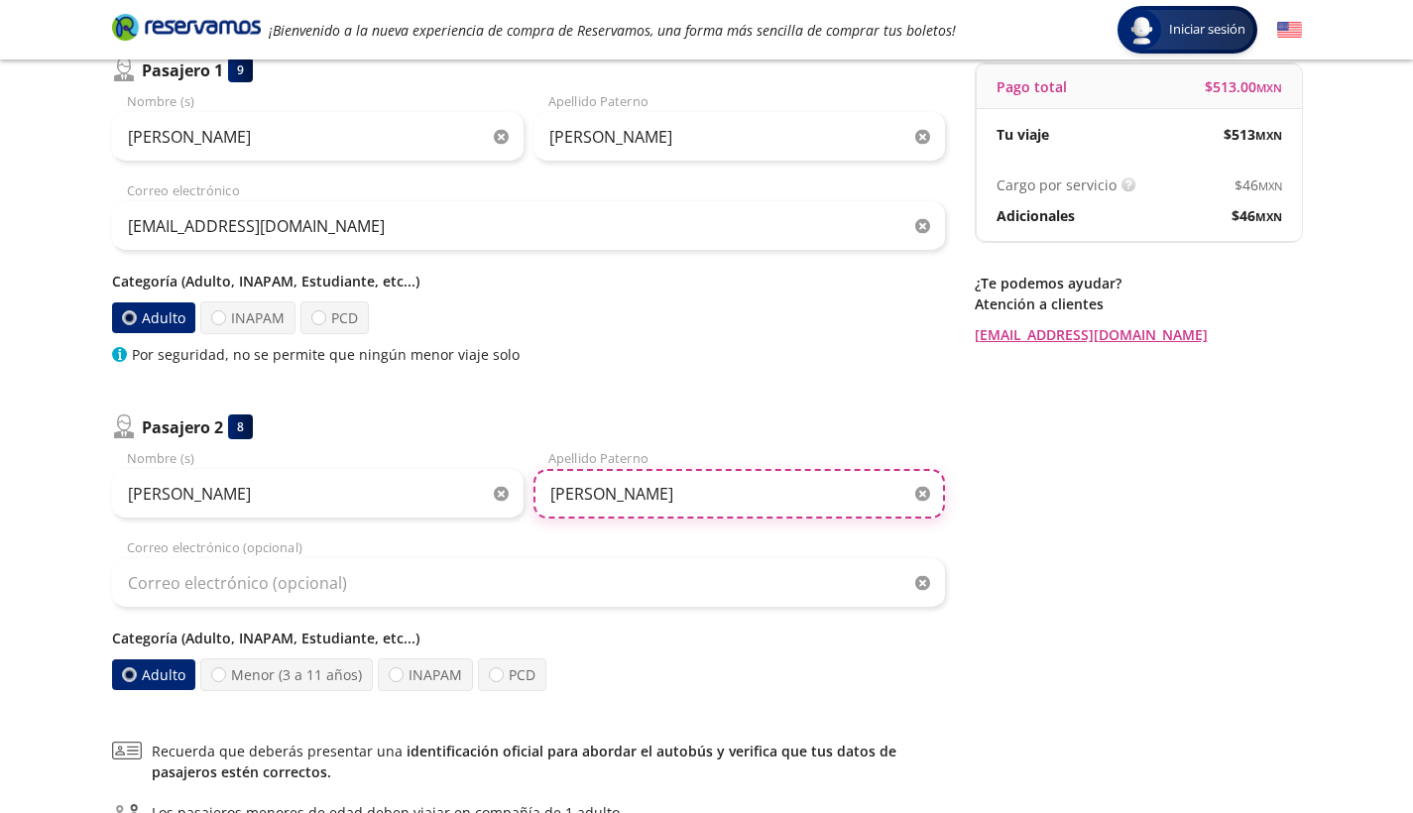
type input "[PERSON_NAME]"
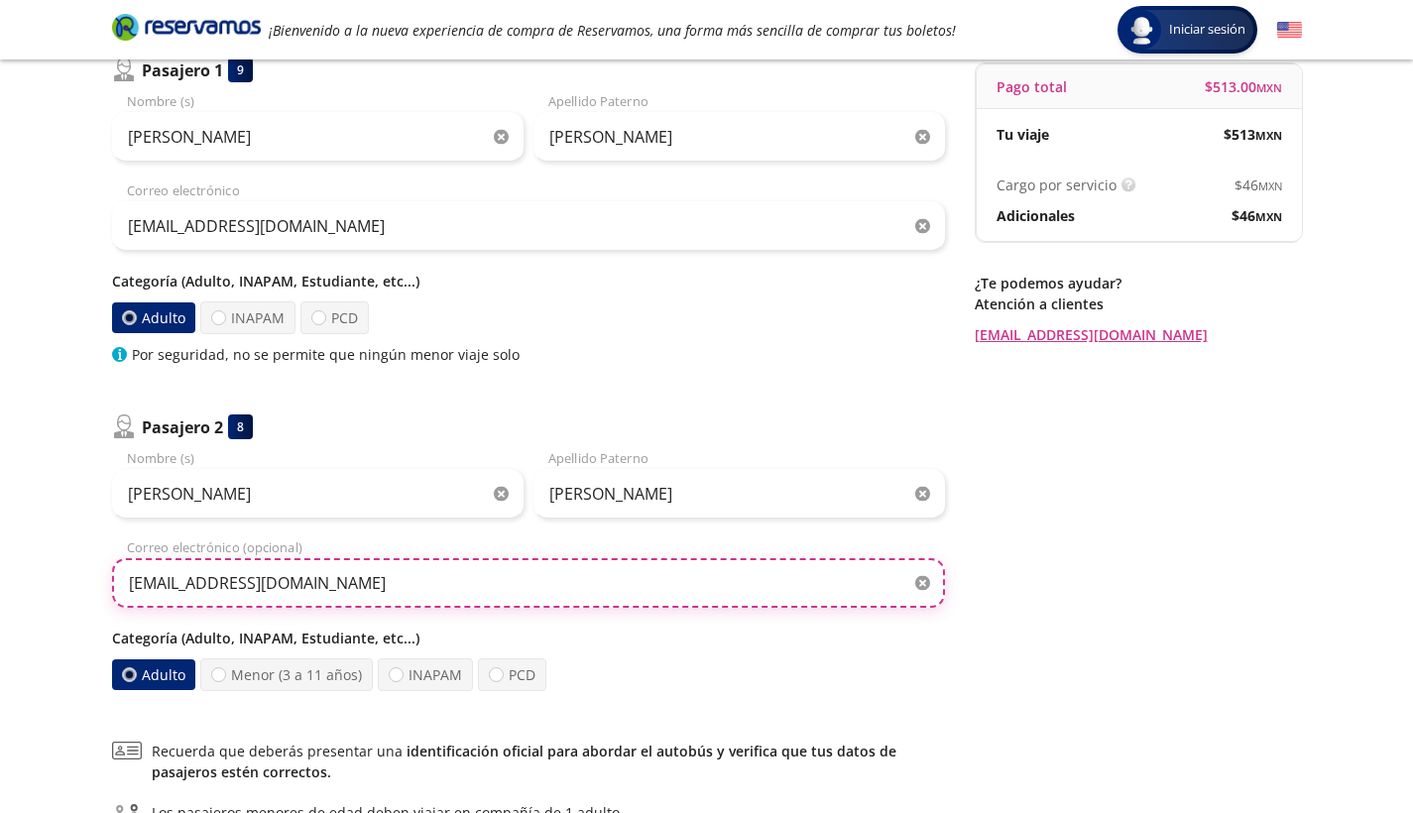
type input "[EMAIL_ADDRESS][DOMAIN_NAME]"
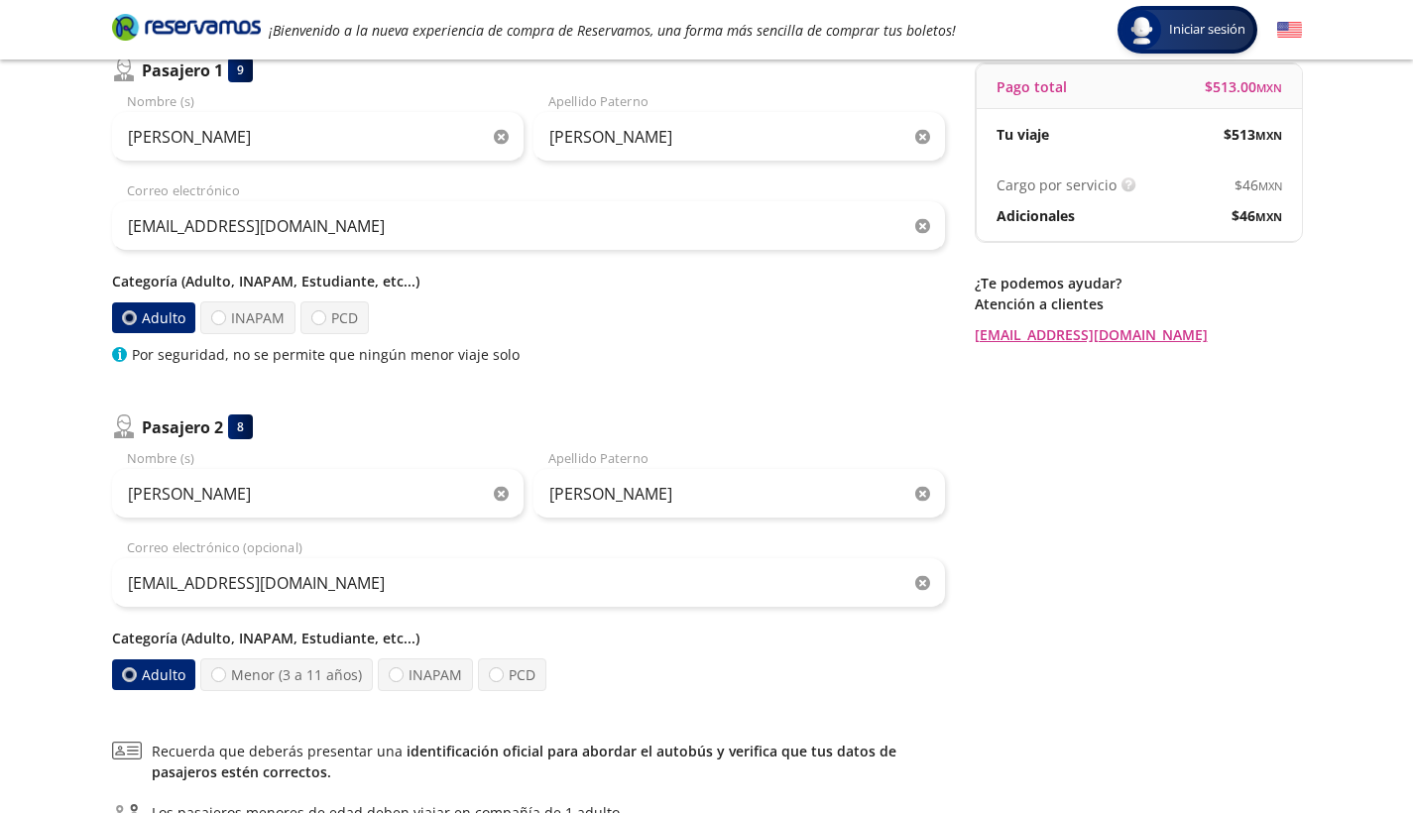
click at [616, 662] on div "Adulto Menor (3 a 11 años) INAPAM PCD" at bounding box center [528, 675] width 833 height 33
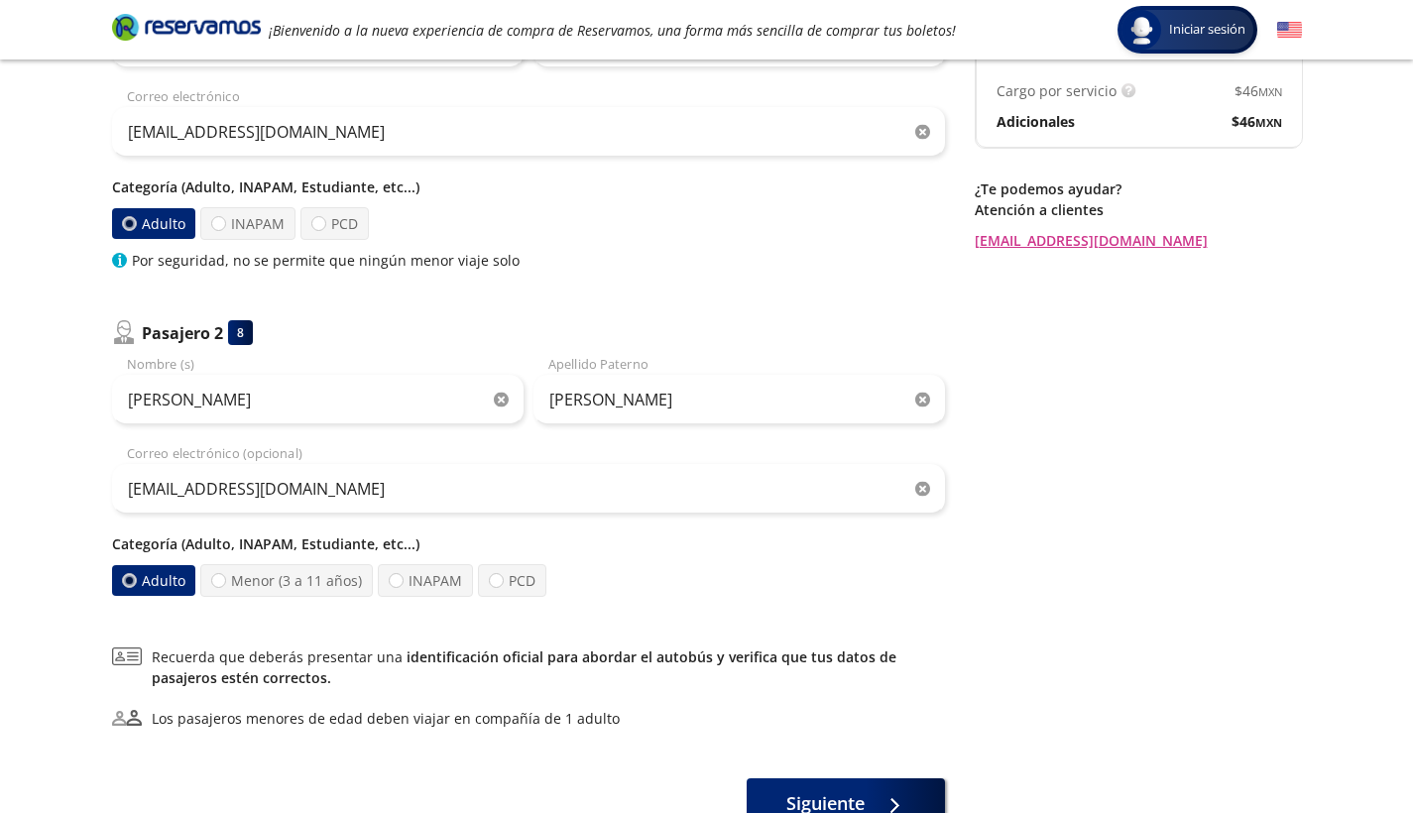
scroll to position [290, 0]
click at [394, 577] on div at bounding box center [396, 579] width 15 height 15
click at [394, 577] on input "INAPAM" at bounding box center [396, 579] width 13 height 13
radio input "true"
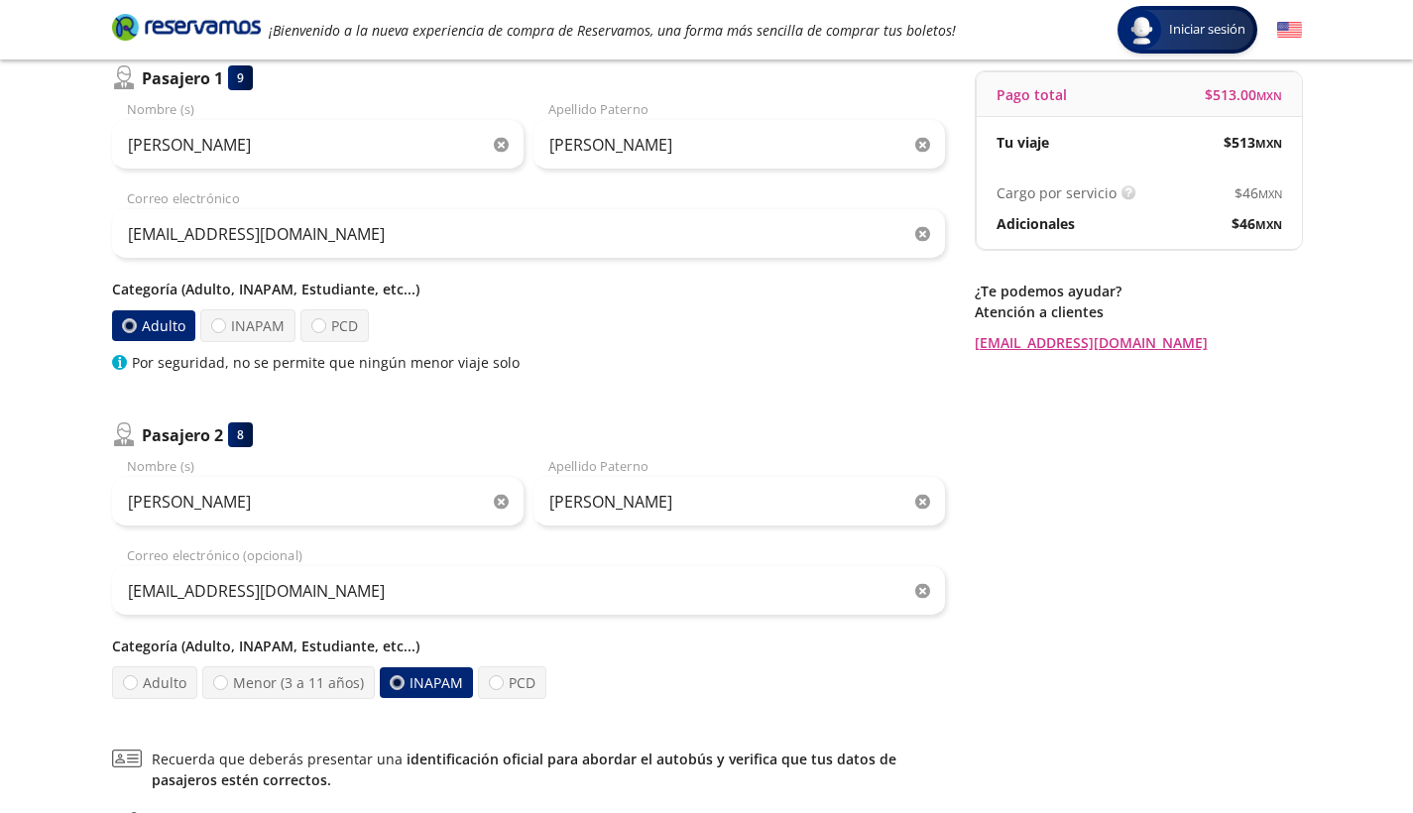
scroll to position [318, 0]
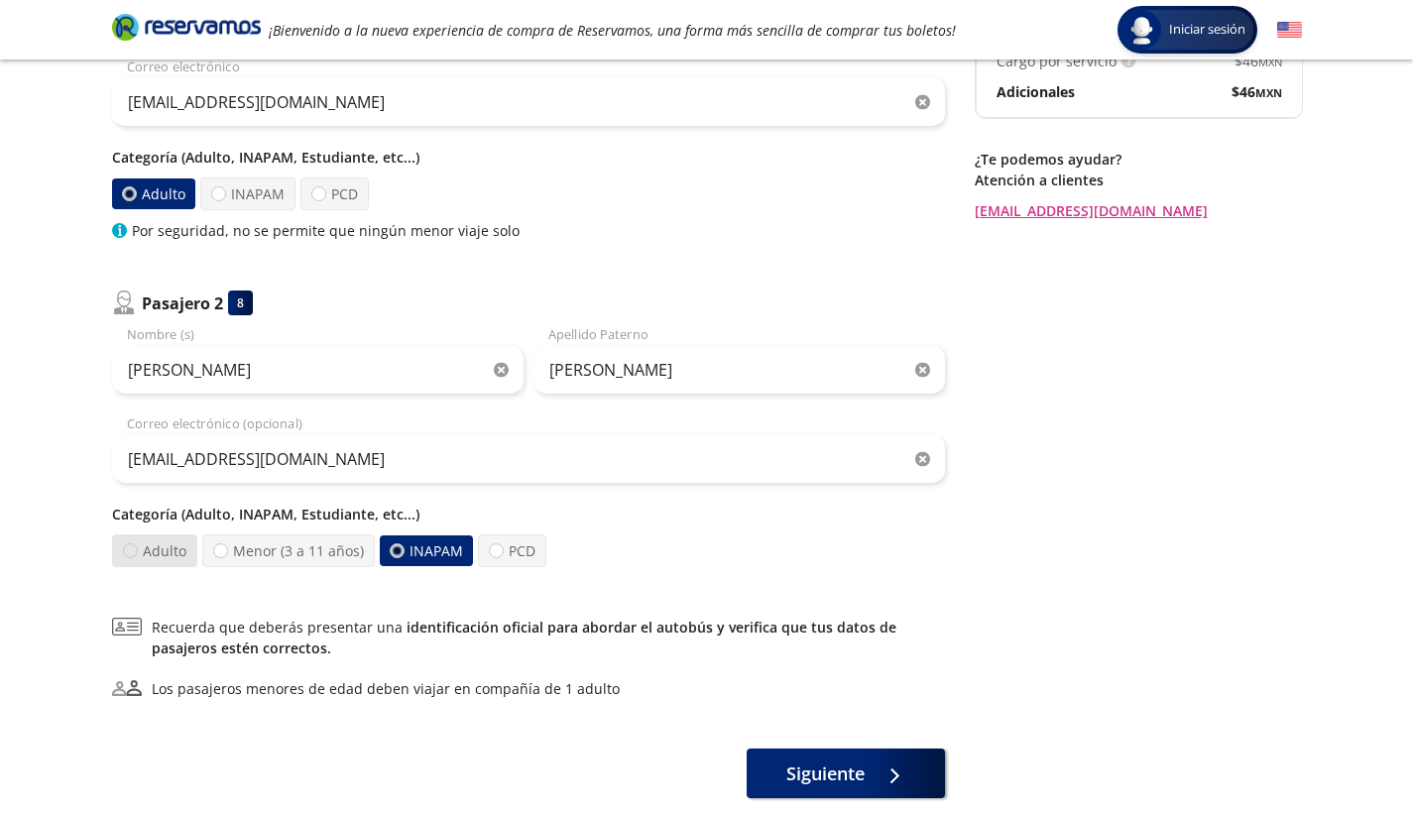
click at [129, 550] on div at bounding box center [129, 551] width 15 height 15
click at [129, 550] on input "Adulto" at bounding box center [129, 551] width 13 height 13
radio input "true"
radio input "false"
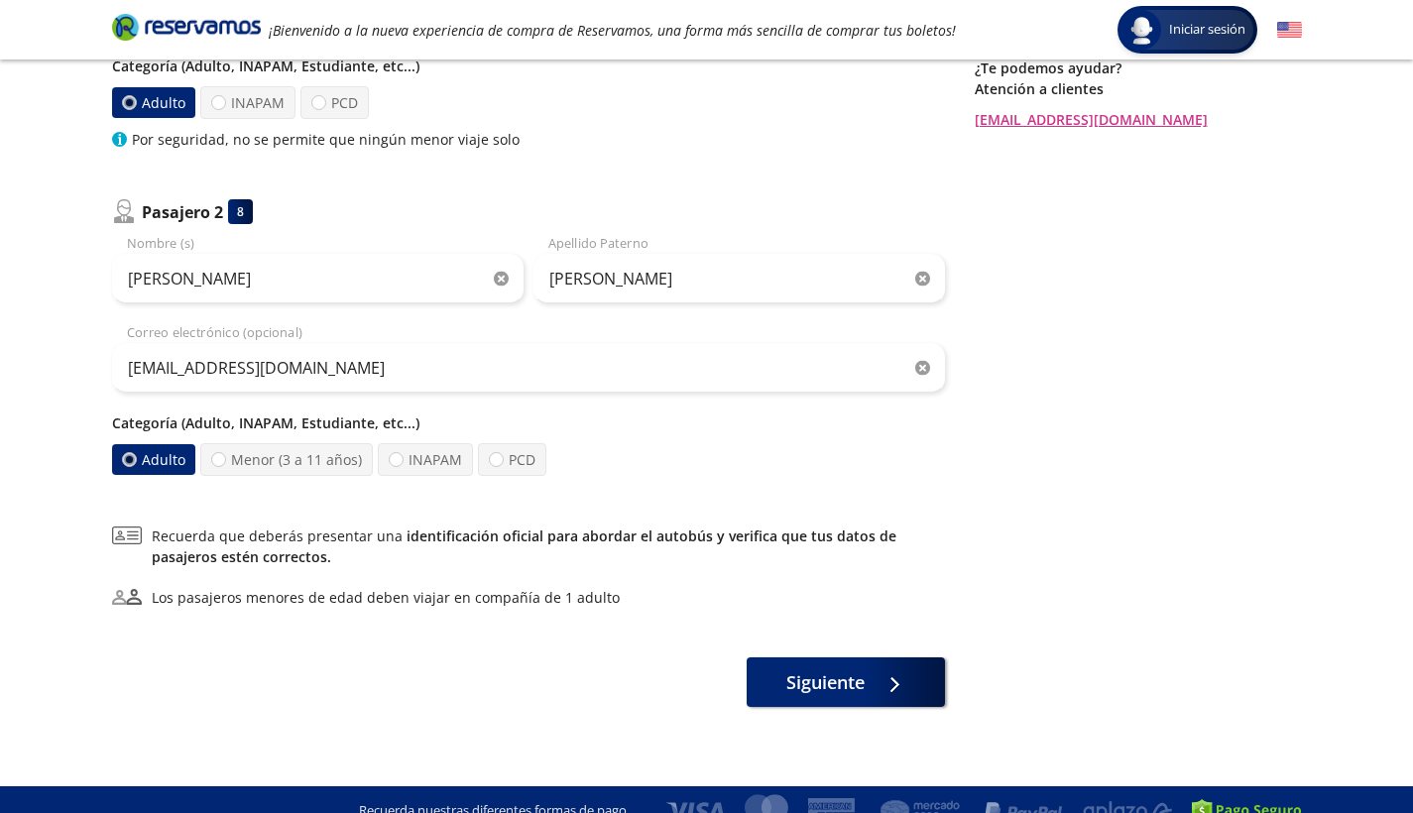
scroll to position [412, 0]
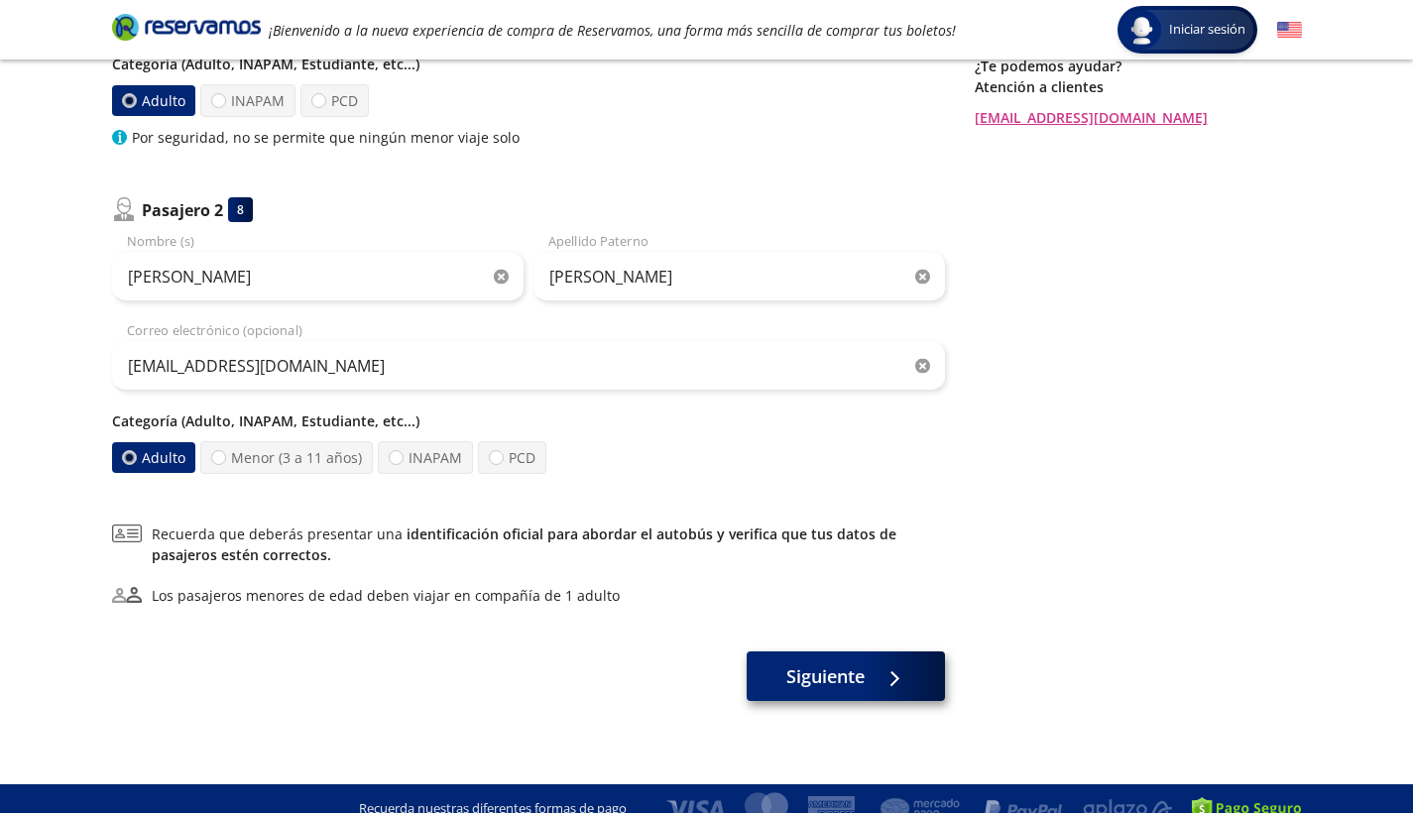
click at [801, 672] on span "Siguiente" at bounding box center [826, 677] width 78 height 27
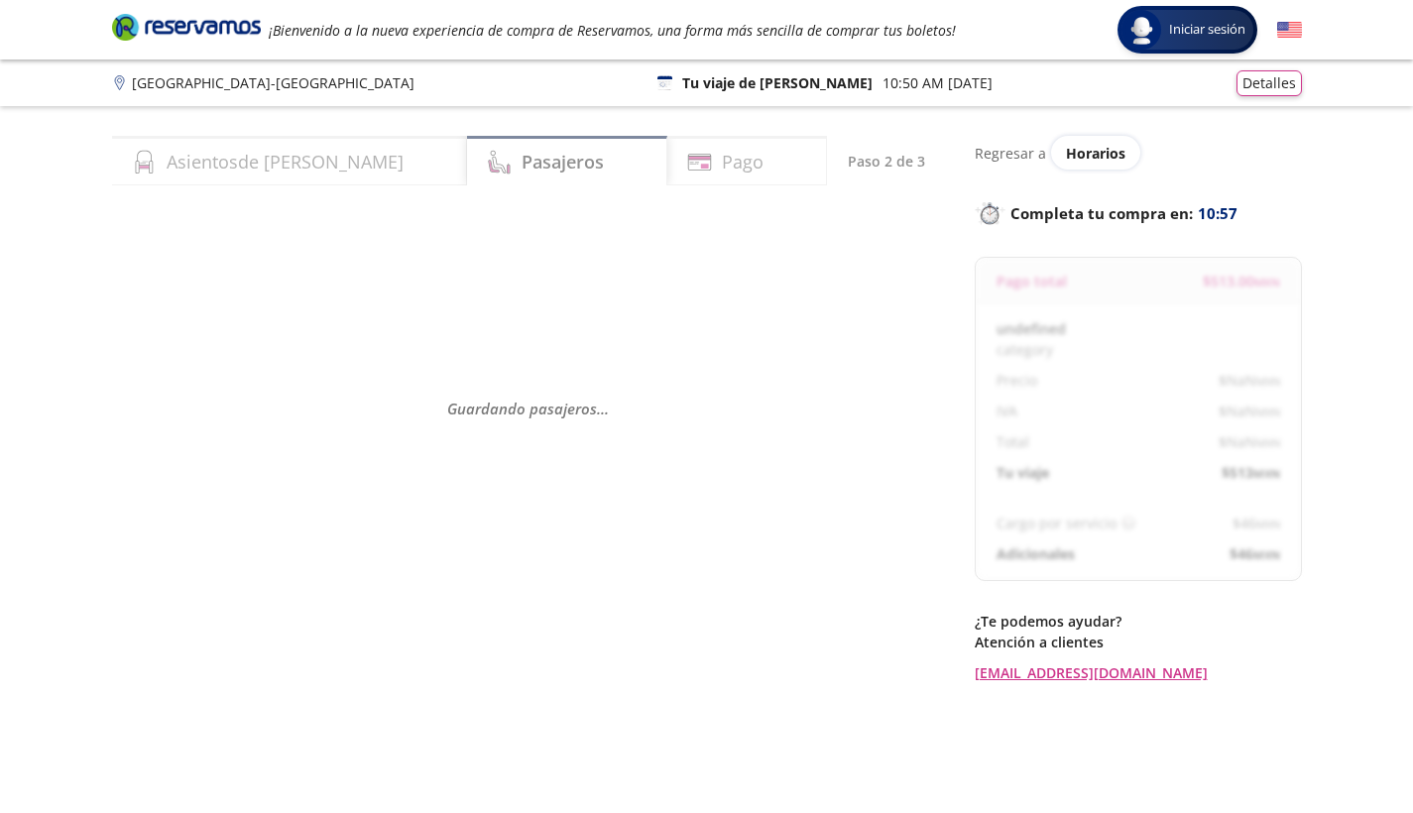
select select "MX"
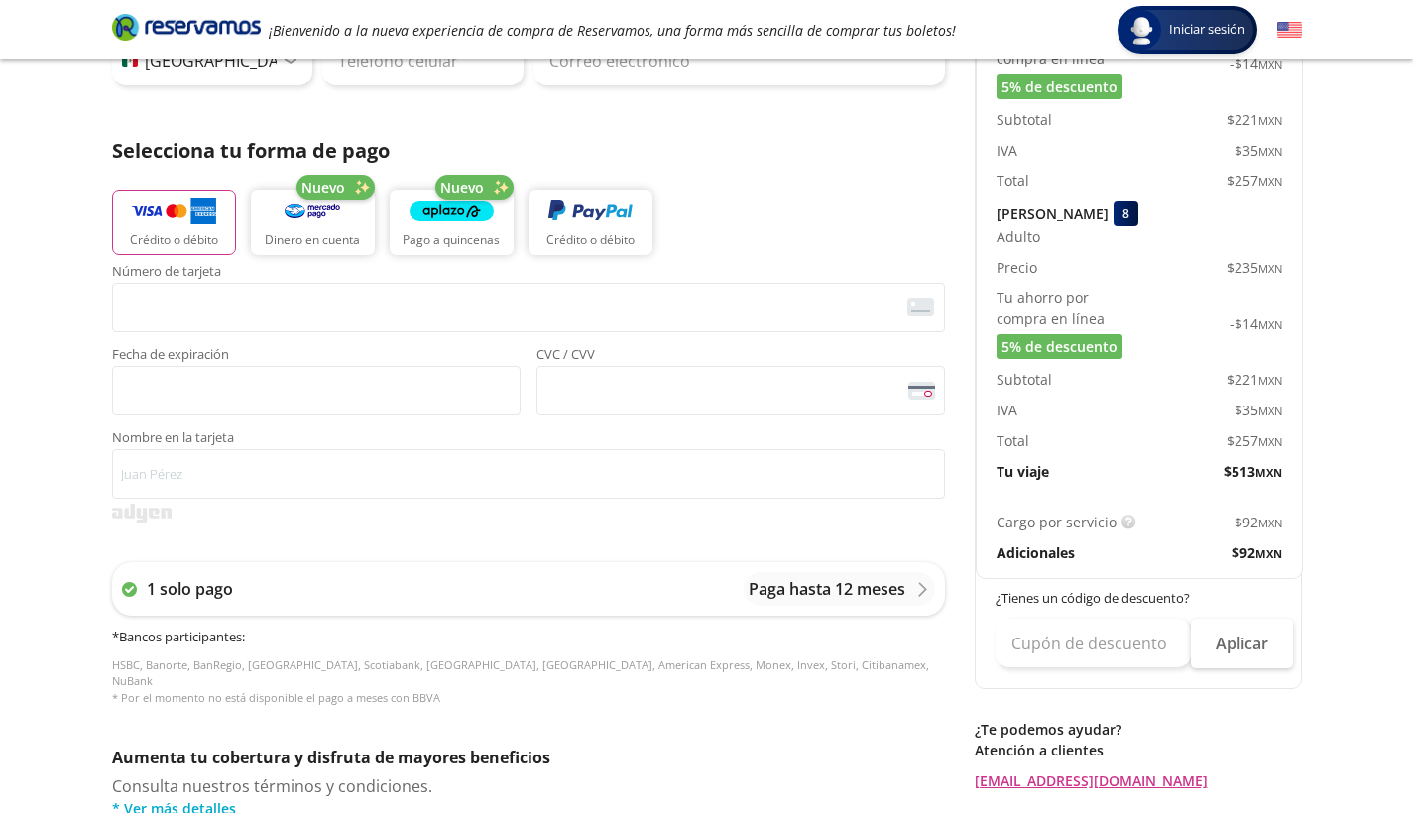
scroll to position [375, 0]
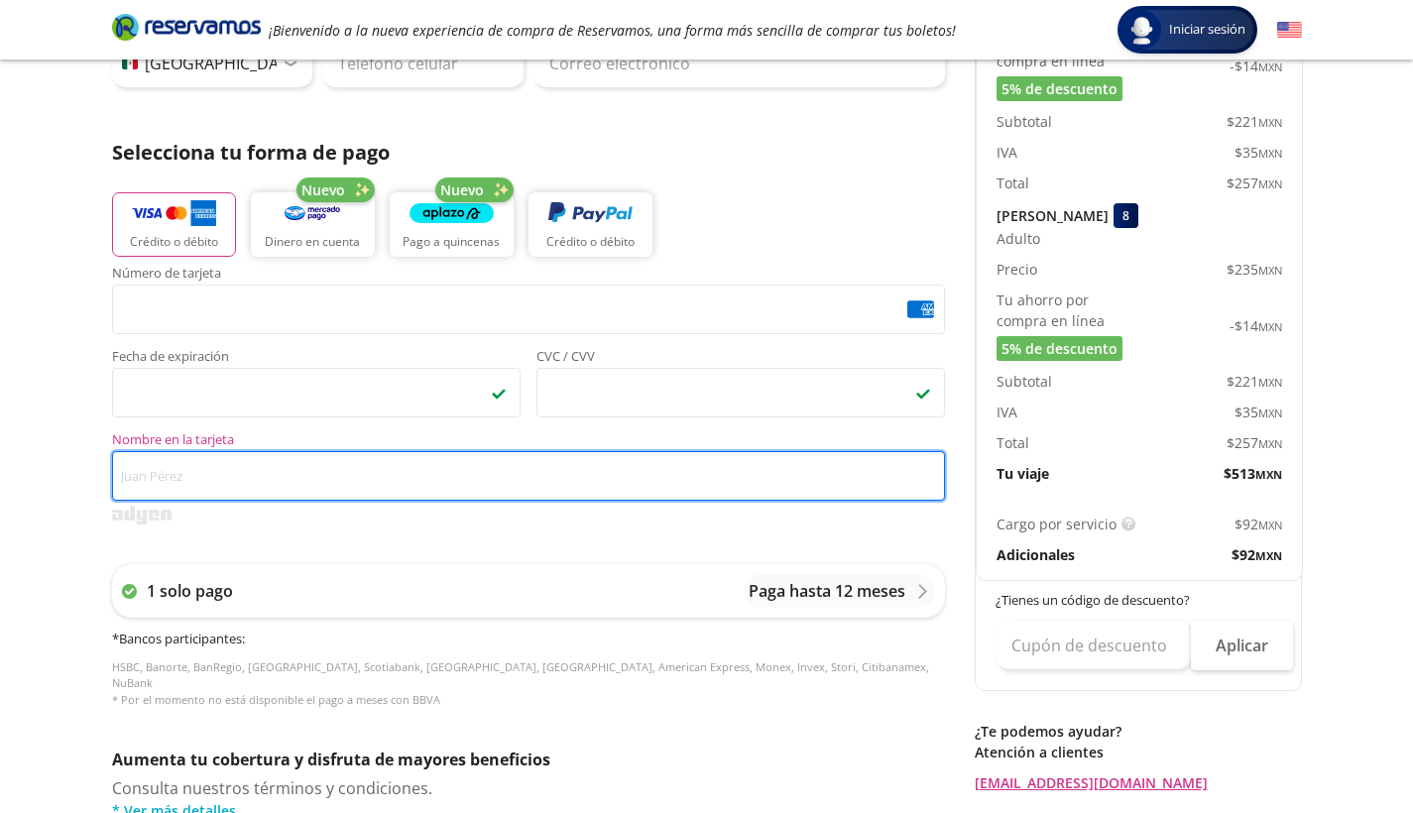
click at [309, 490] on input "Nombre en la tarjeta" at bounding box center [528, 476] width 833 height 50
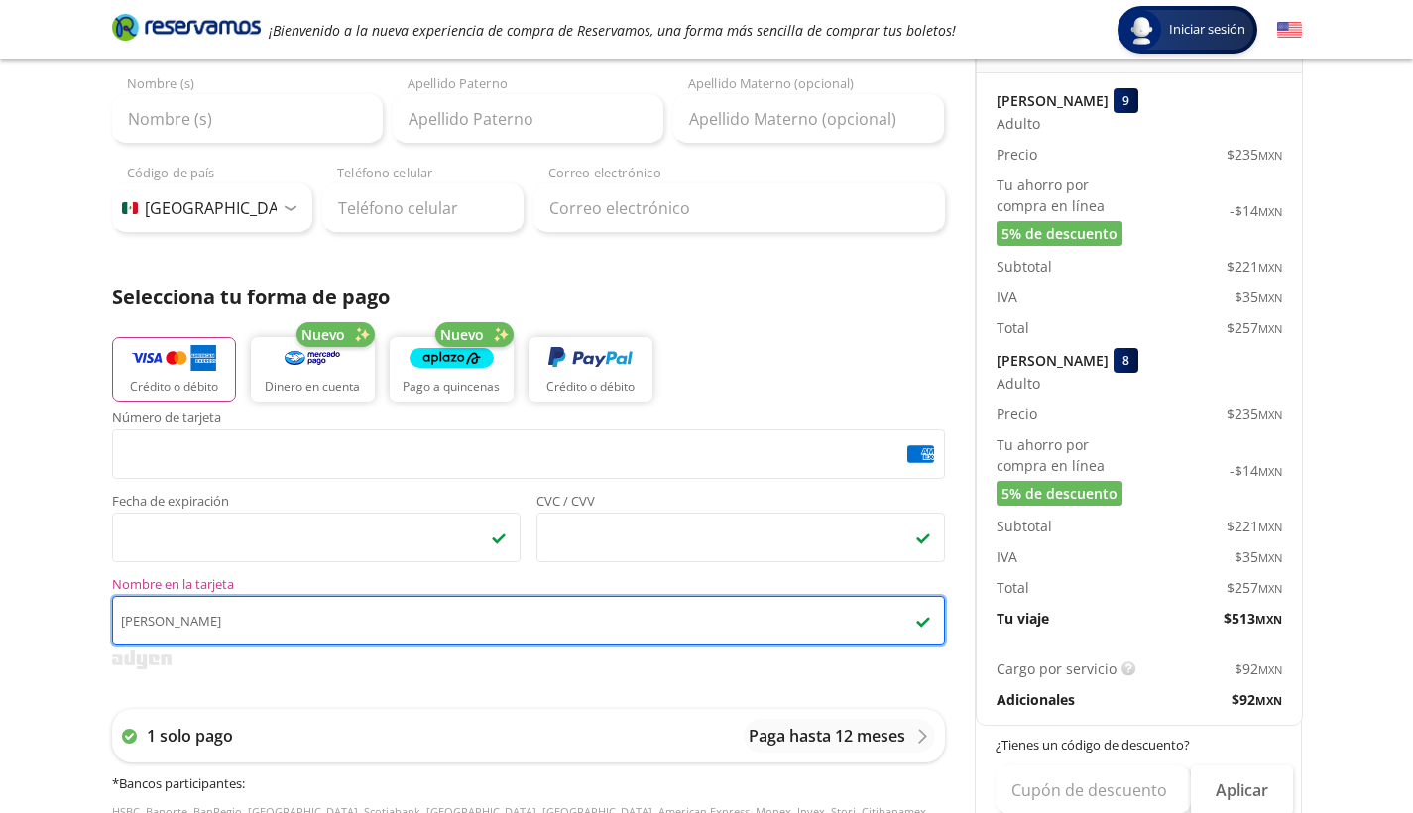
scroll to position [262, 0]
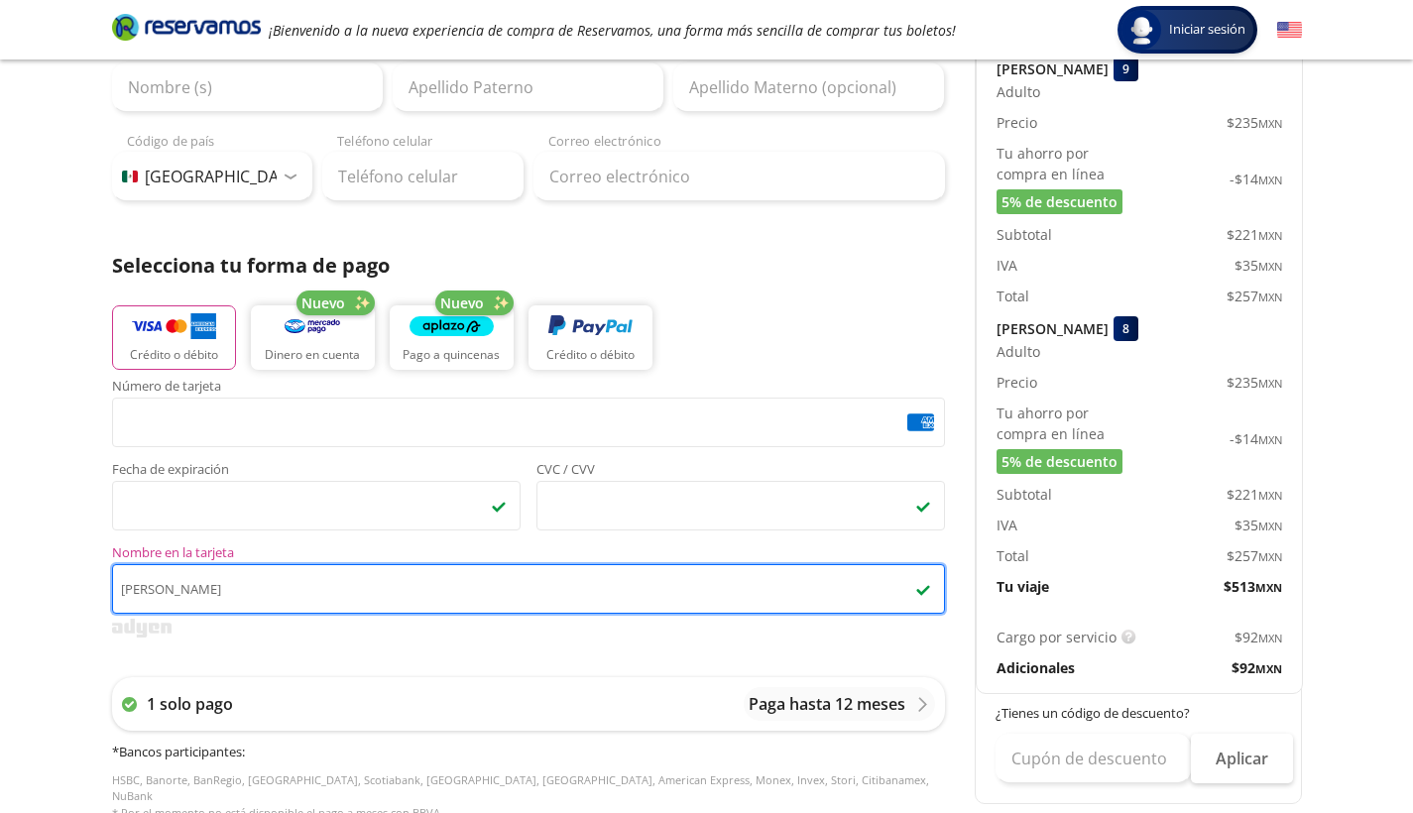
type input "[PERSON_NAME]"
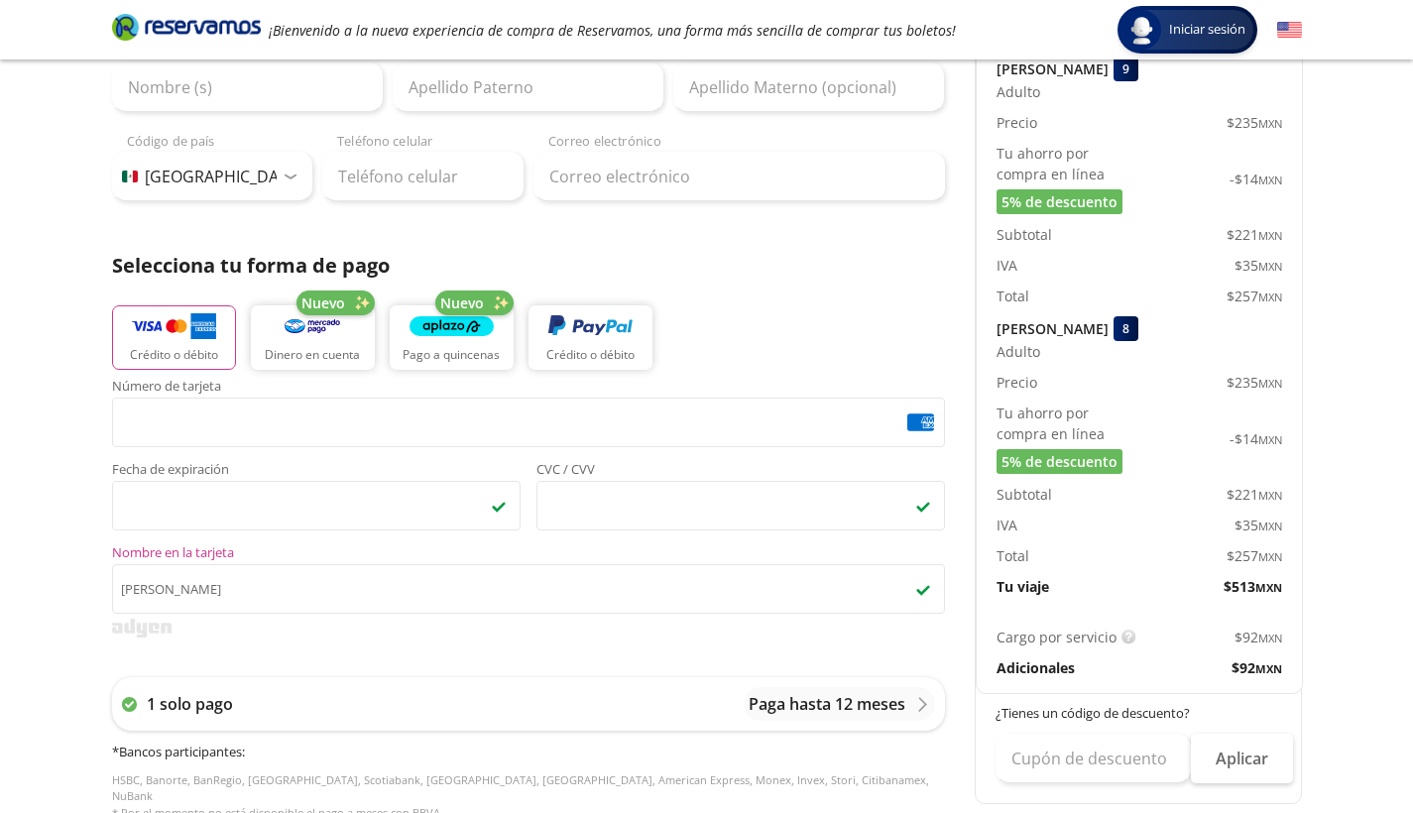
click at [475, 657] on div "Número de tarjeta <p>Your browser does not support iframes.</p> Fecha de expira…" at bounding box center [528, 610] width 833 height 461
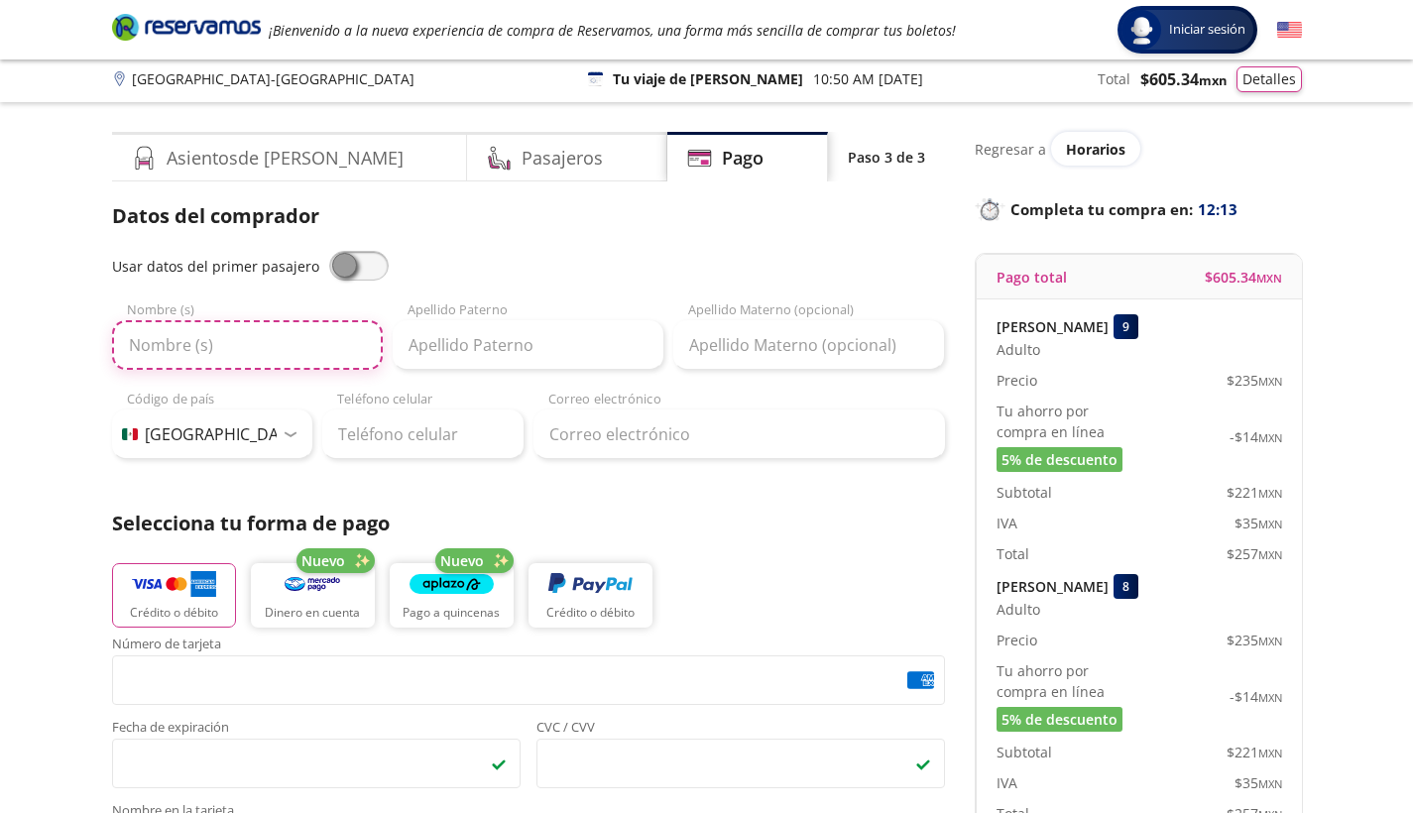
scroll to position [0, 0]
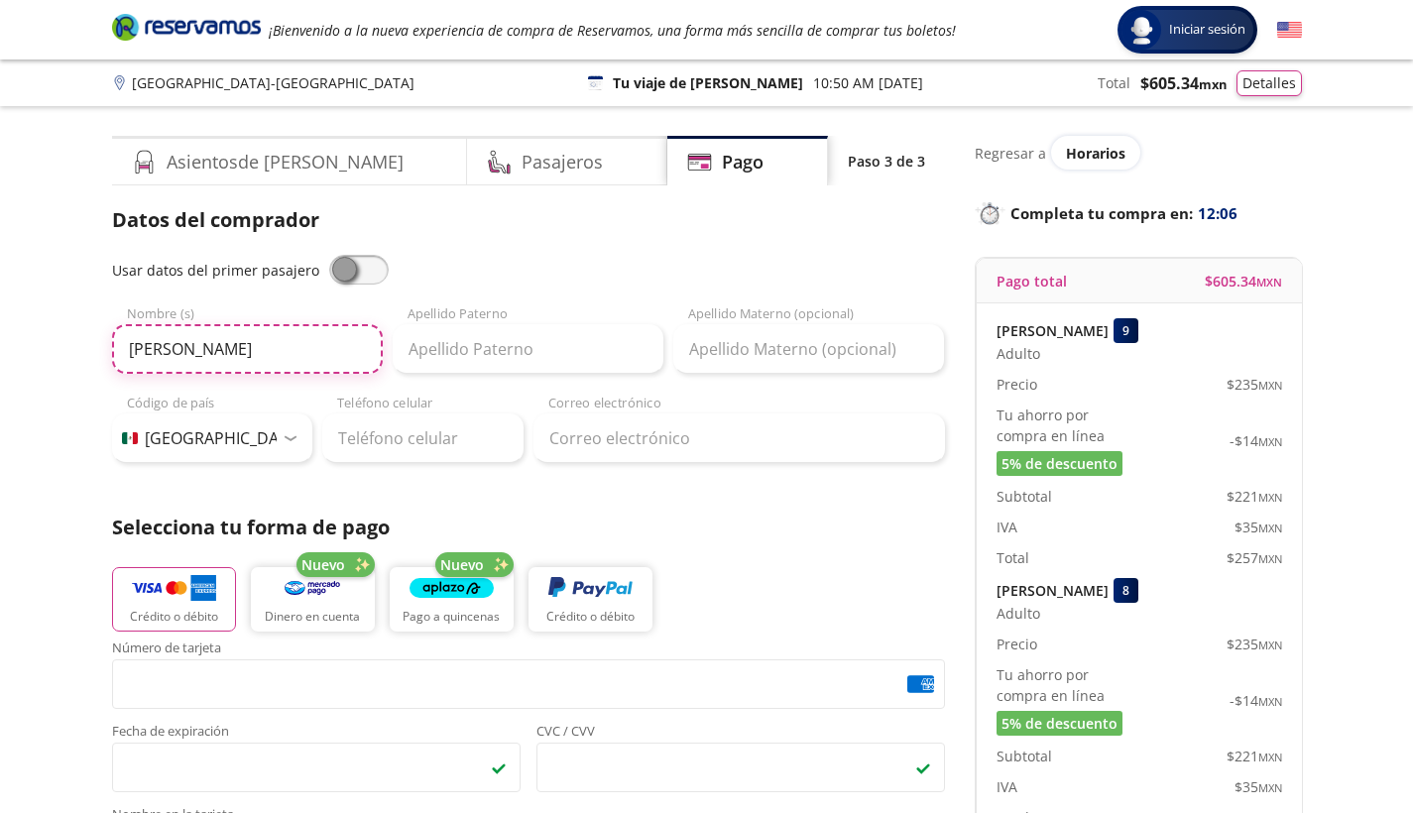
type input "[PERSON_NAME]"
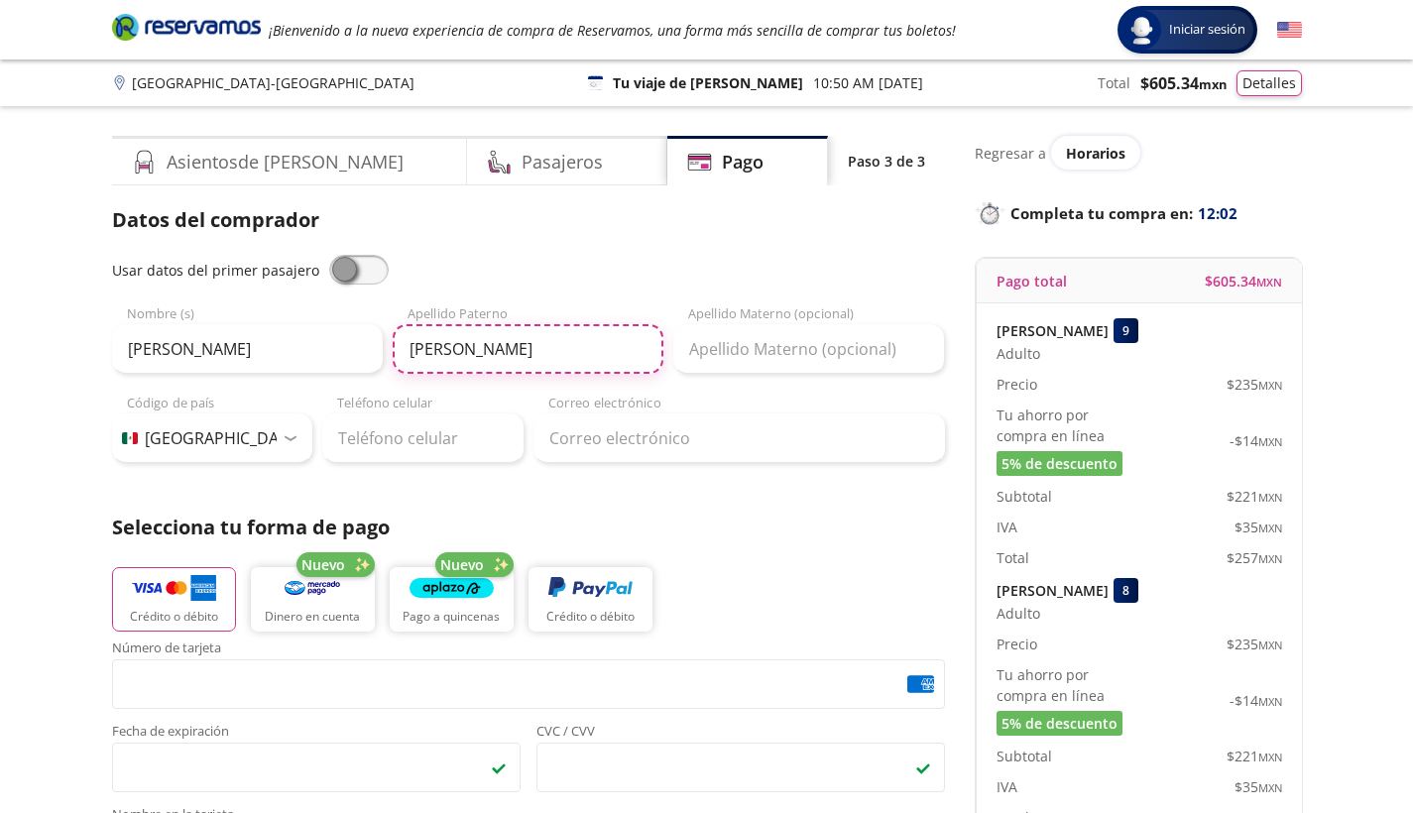
type input "[PERSON_NAME]"
click at [288, 435] on div at bounding box center [290, 438] width 15 height 6
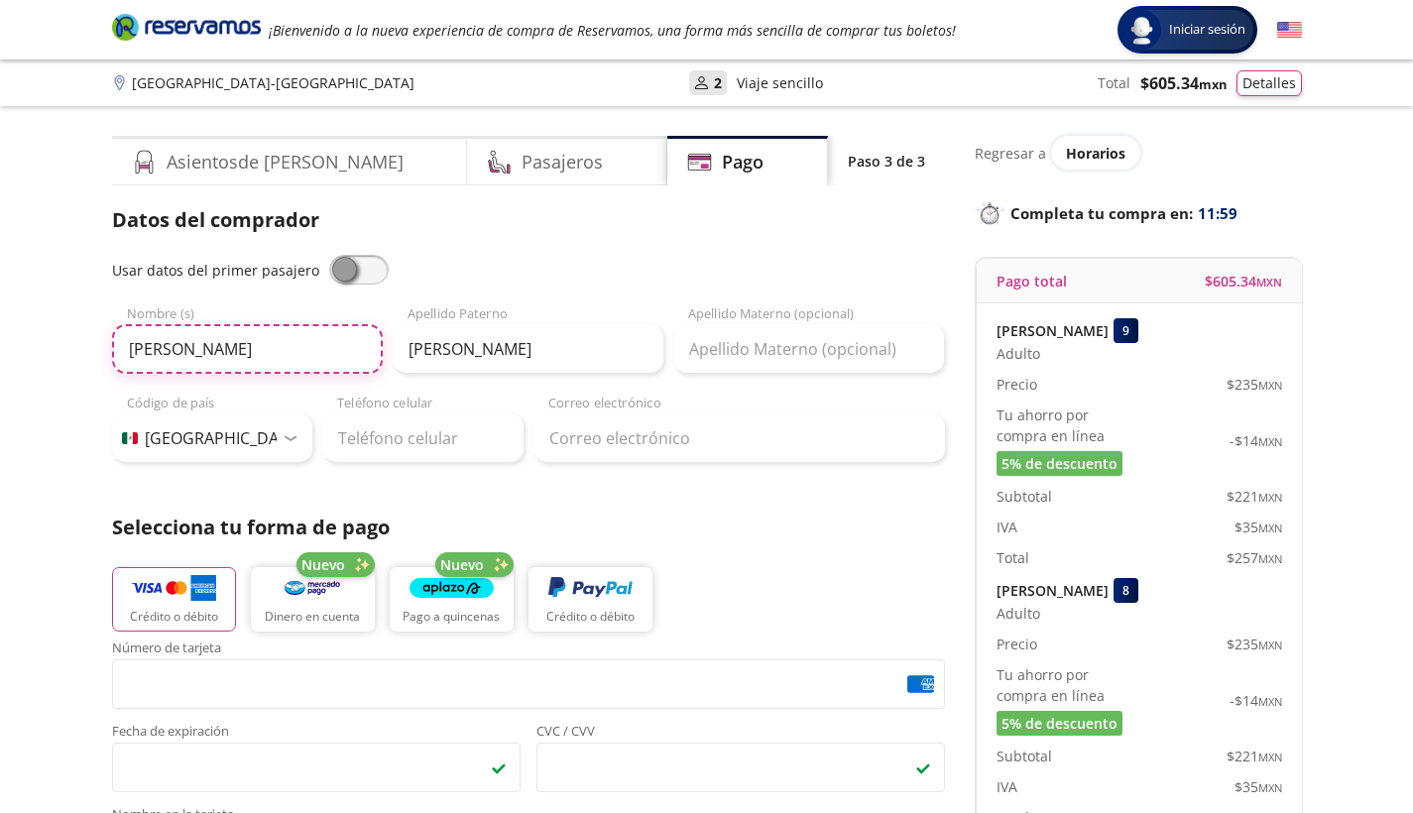
drag, startPoint x: 200, startPoint y: 357, endPoint x: 88, endPoint y: 354, distance: 112.1
click at [88, 354] on div "Group 9 Created with Sketch. Pago [GEOGRAPHIC_DATA] - Cuernavaca Iniciar sesión…" at bounding box center [706, 821] width 1413 height 1643
type input "[PERSON_NAME]"
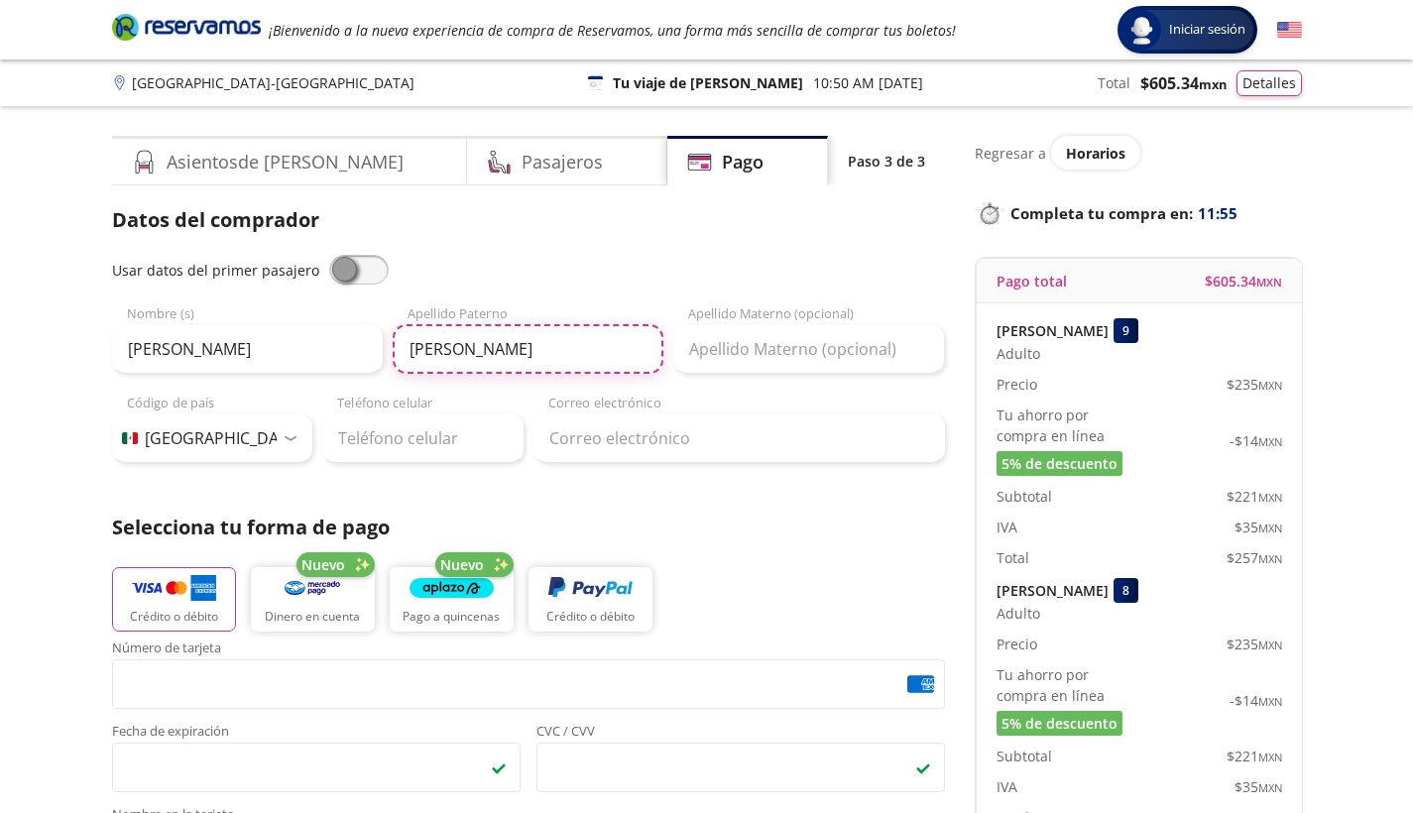
drag, startPoint x: 509, startPoint y: 347, endPoint x: 378, endPoint y: 351, distance: 131.0
click at [378, 351] on div "[PERSON_NAME] Nombre (s) [PERSON_NAME] Apellido [PERSON_NAME] Apellido Materno …" at bounding box center [528, 338] width 833 height 69
type input "[PERSON_NAME]"
click at [291, 435] on div at bounding box center [290, 438] width 15 height 6
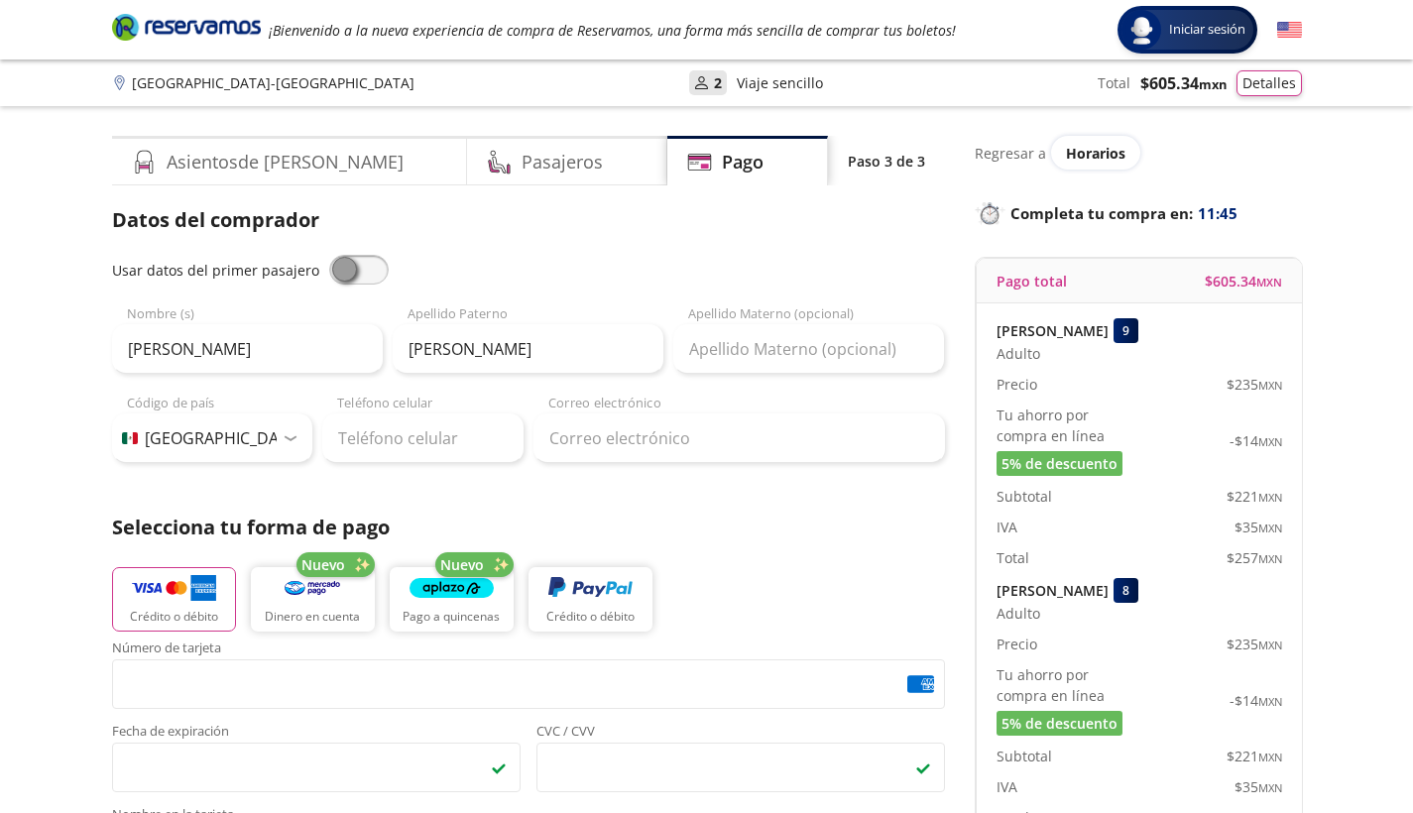
click at [289, 438] on div at bounding box center [290, 438] width 15 height 6
select select "US"
type input "[PHONE_NUMBER]"
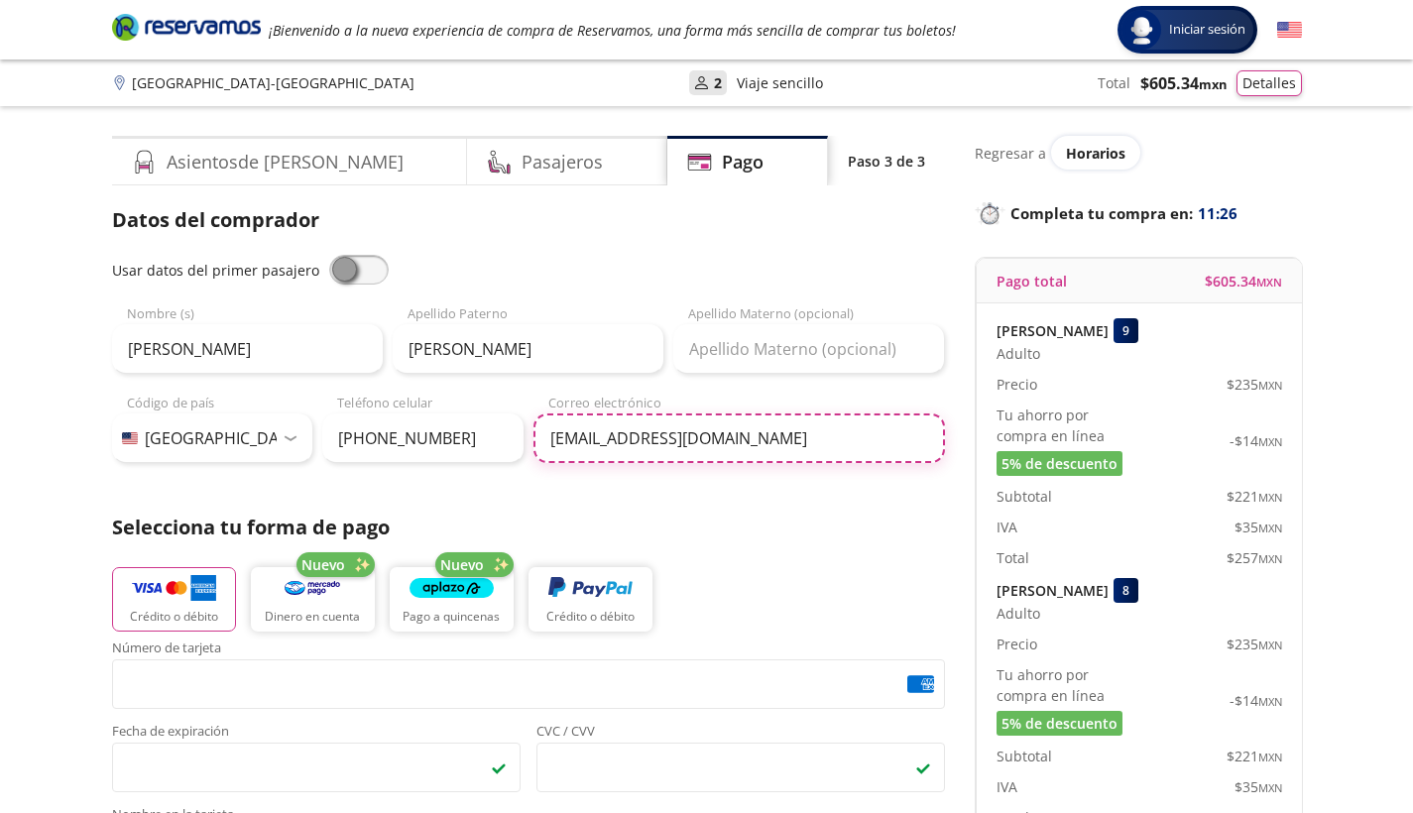
type input "[EMAIL_ADDRESS][DOMAIN_NAME]"
click at [731, 569] on div "Crédito o débito Nuevo Dinero en cuenta Nuevo Pago a quincenas Crédito o débito" at bounding box center [528, 596] width 833 height 89
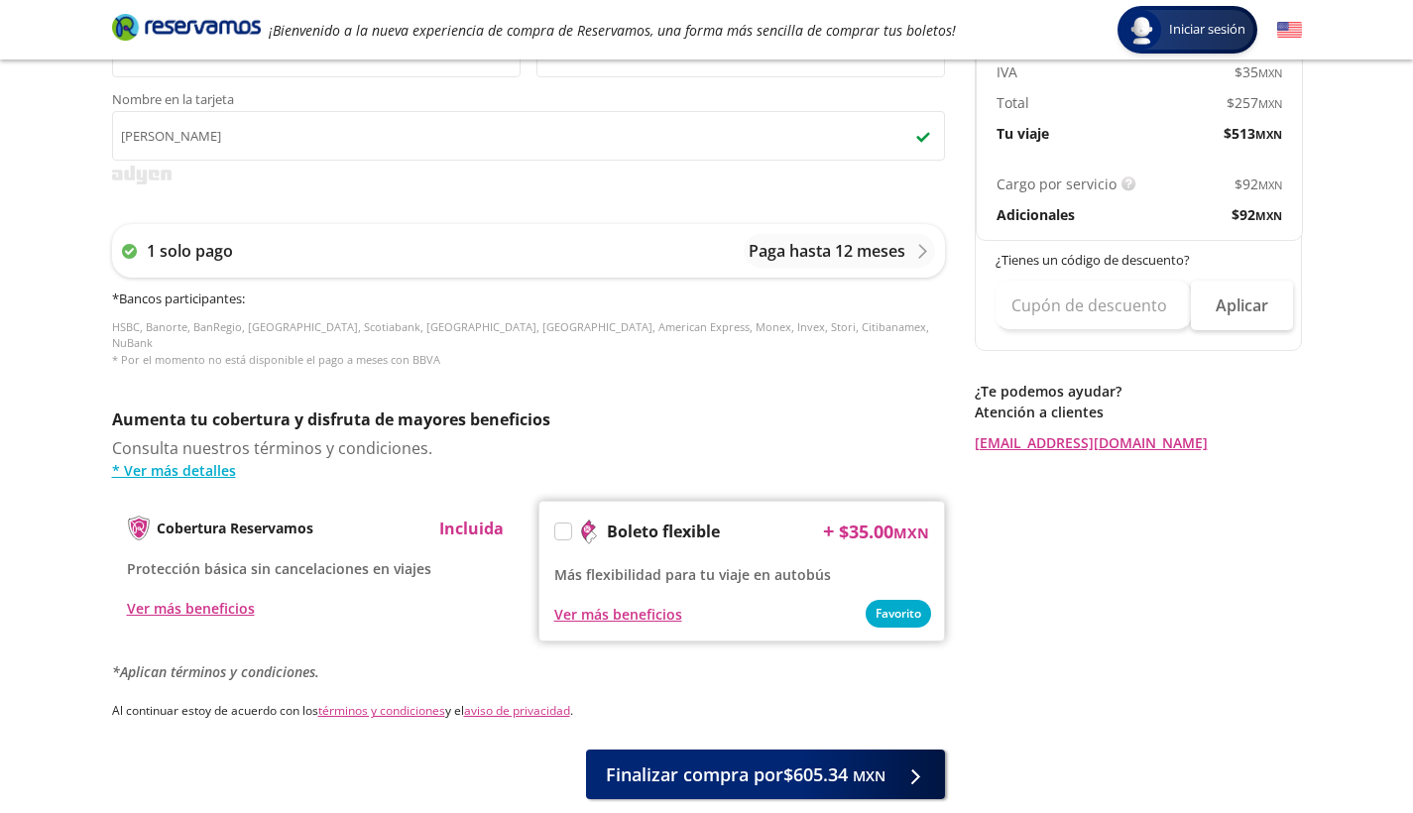
scroll to position [745, 0]
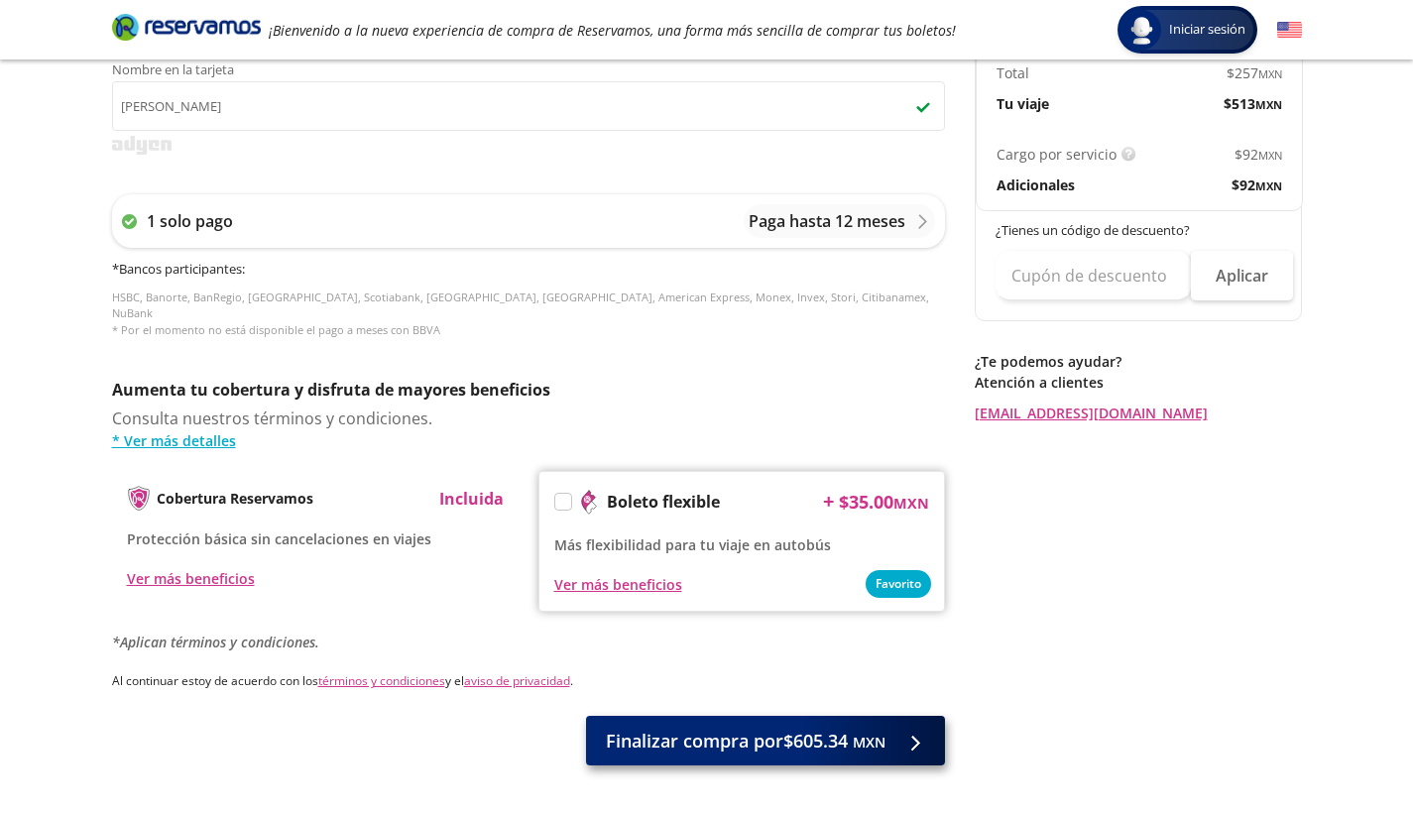
click at [807, 728] on span "Finalizar compra por $605.34 MXN" at bounding box center [746, 741] width 280 height 27
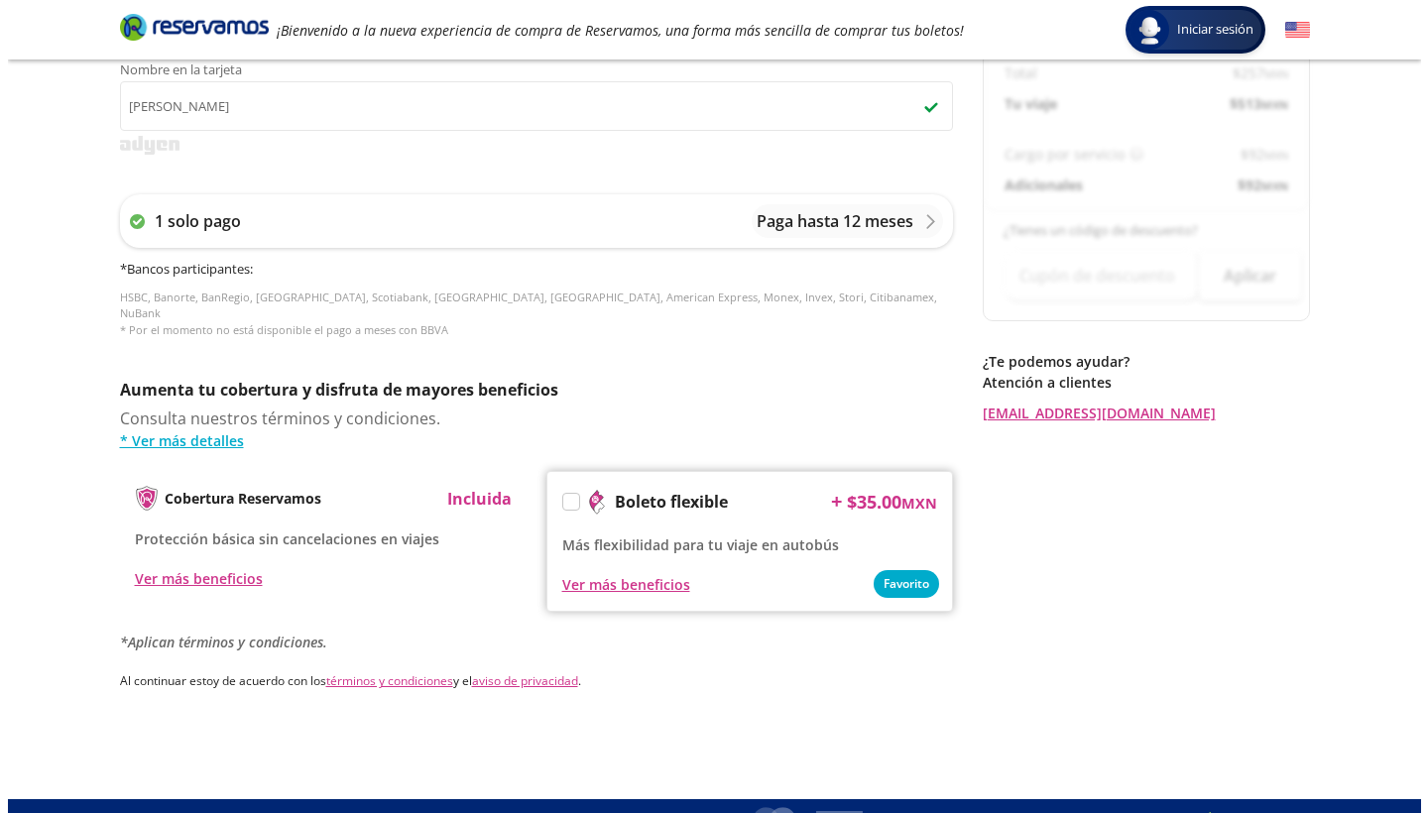
scroll to position [0, 0]
